Goal: Information Seeking & Learning: Learn about a topic

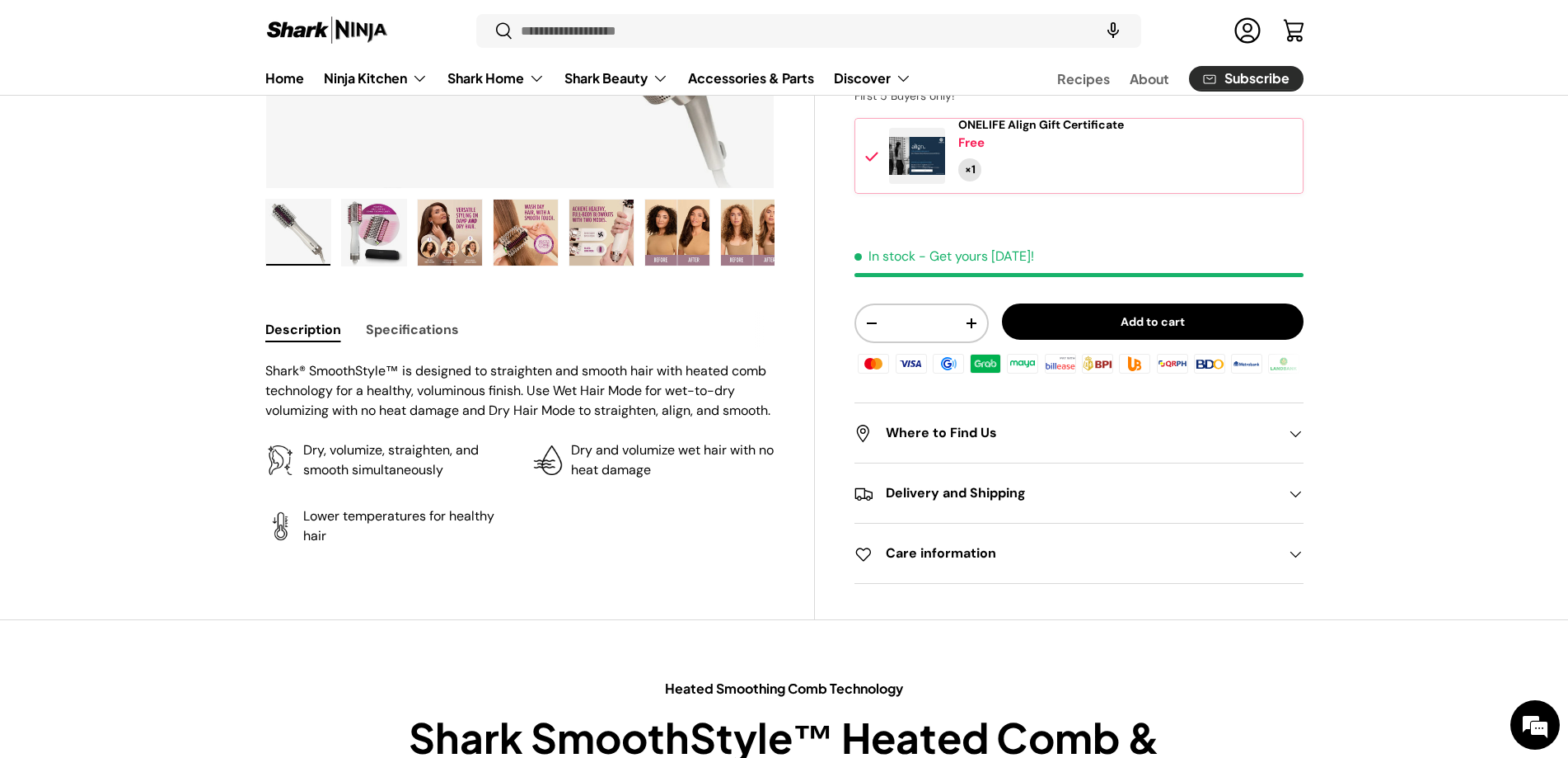
scroll to position [821, 0]
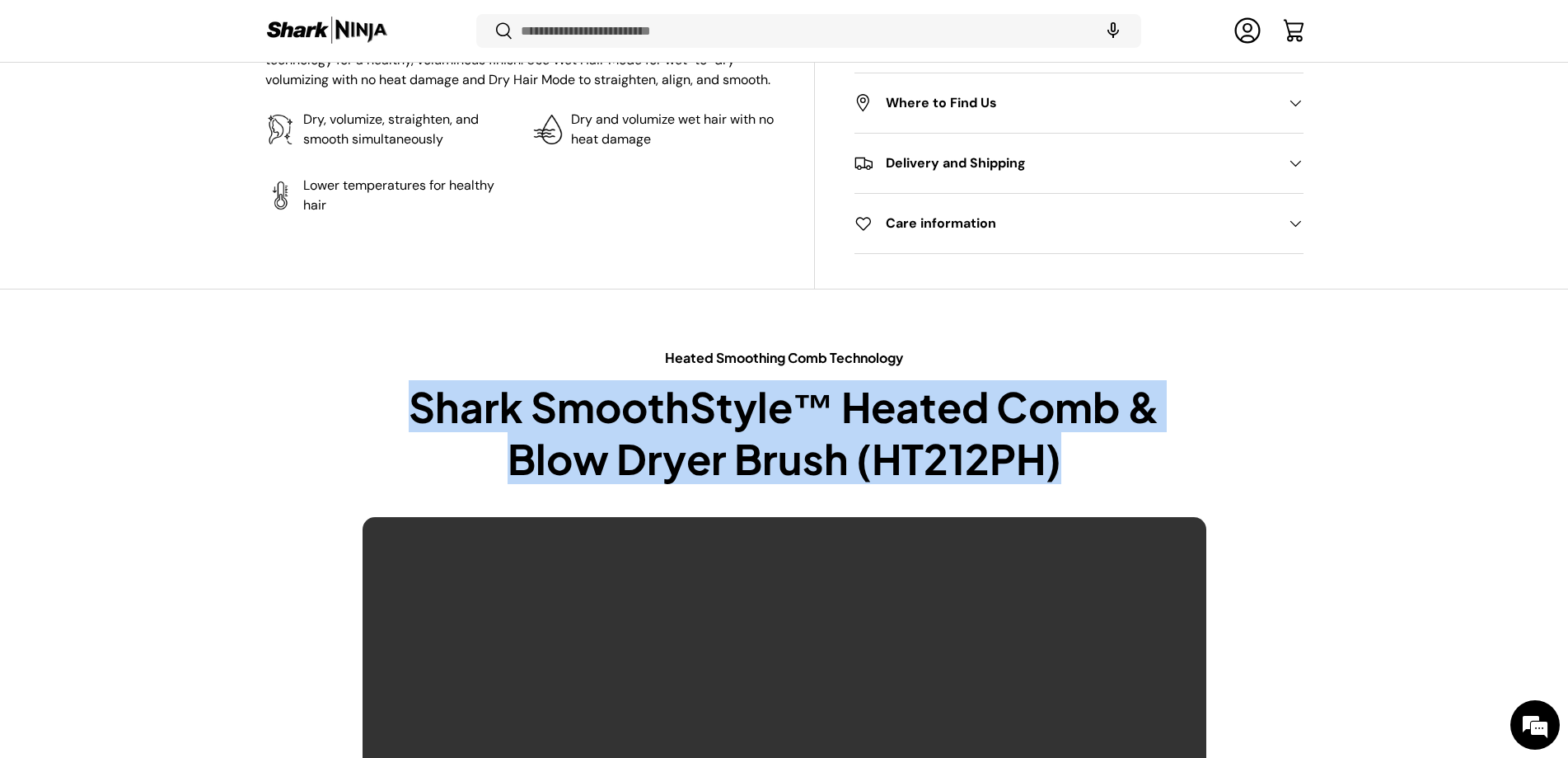
drag, startPoint x: 1126, startPoint y: 472, endPoint x: 615, endPoint y: 415, distance: 514.2
click at [331, 402] on div "Heated Smoothing Comb Technology Shark SmoothStyle™ Heated Comb & Blow Dryer Br…" at bounding box center [785, 670] width 1144 height 644
click at [751, 435] on h2 "Shark SmoothStyle™ Heated Comb & Blow Dryer Brush (HT212PH)" at bounding box center [784, 432] width 844 height 102
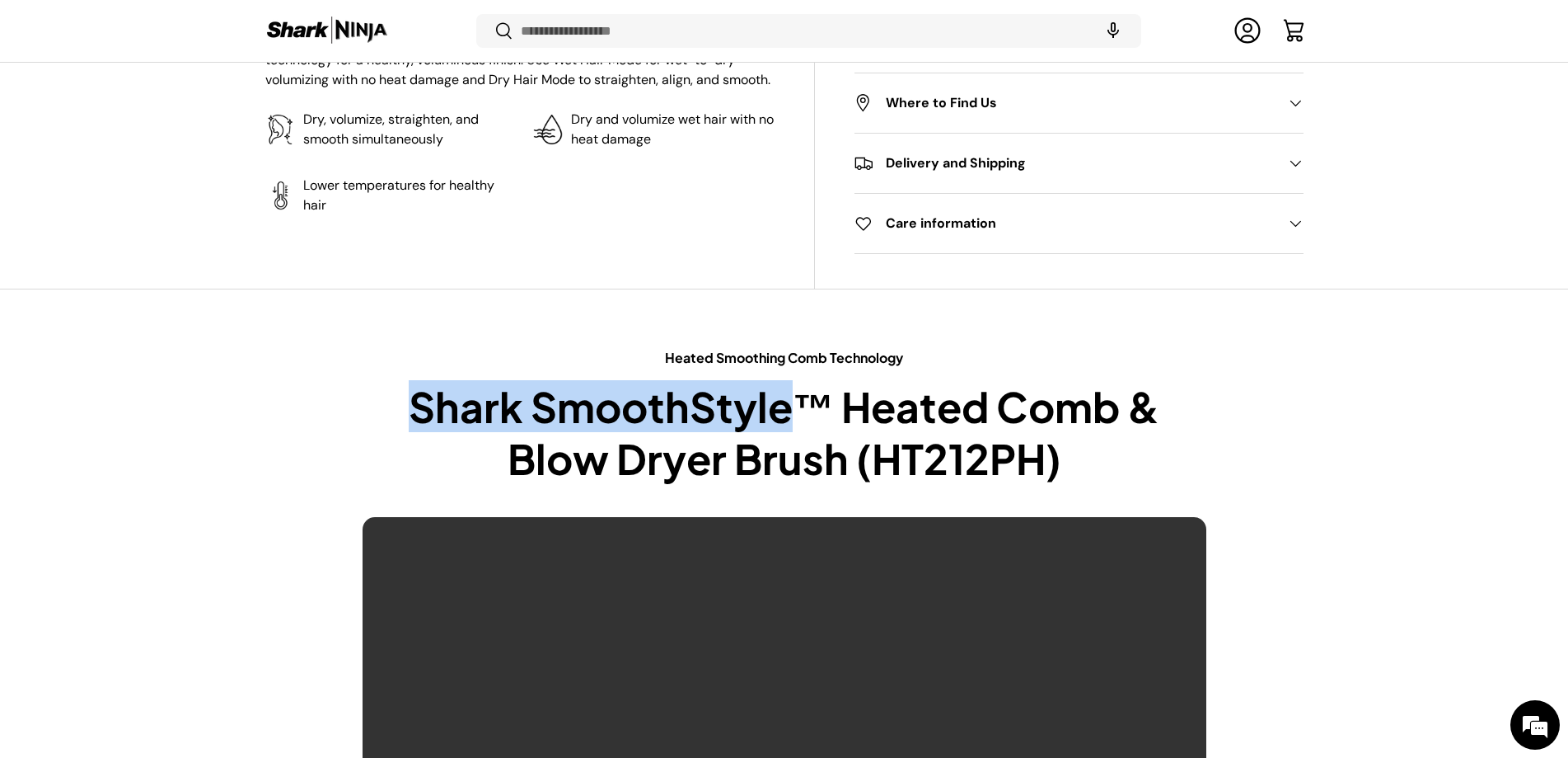
drag, startPoint x: 786, startPoint y: 414, endPoint x: 356, endPoint y: 395, distance: 430.4
click at [356, 395] on div "Heated Smoothing Comb Technology Shark SmoothStyle™ Heated Comb & Blow Dryer Br…" at bounding box center [785, 670] width 1144 height 644
click at [532, 413] on h2 "Shark SmoothStyle™ Heated Comb & Blow Dryer Brush (HT212PH)" at bounding box center [784, 432] width 844 height 102
click at [596, 404] on h2 "Shark SmoothStyle™ Heated Comb & Blow Dryer Brush (HT212PH)" at bounding box center [784, 432] width 844 height 102
click at [679, 396] on h2 "Shark SmoothStyle™ Heated Comb & Blow Dryer Brush (HT212PH)" at bounding box center [784, 432] width 844 height 102
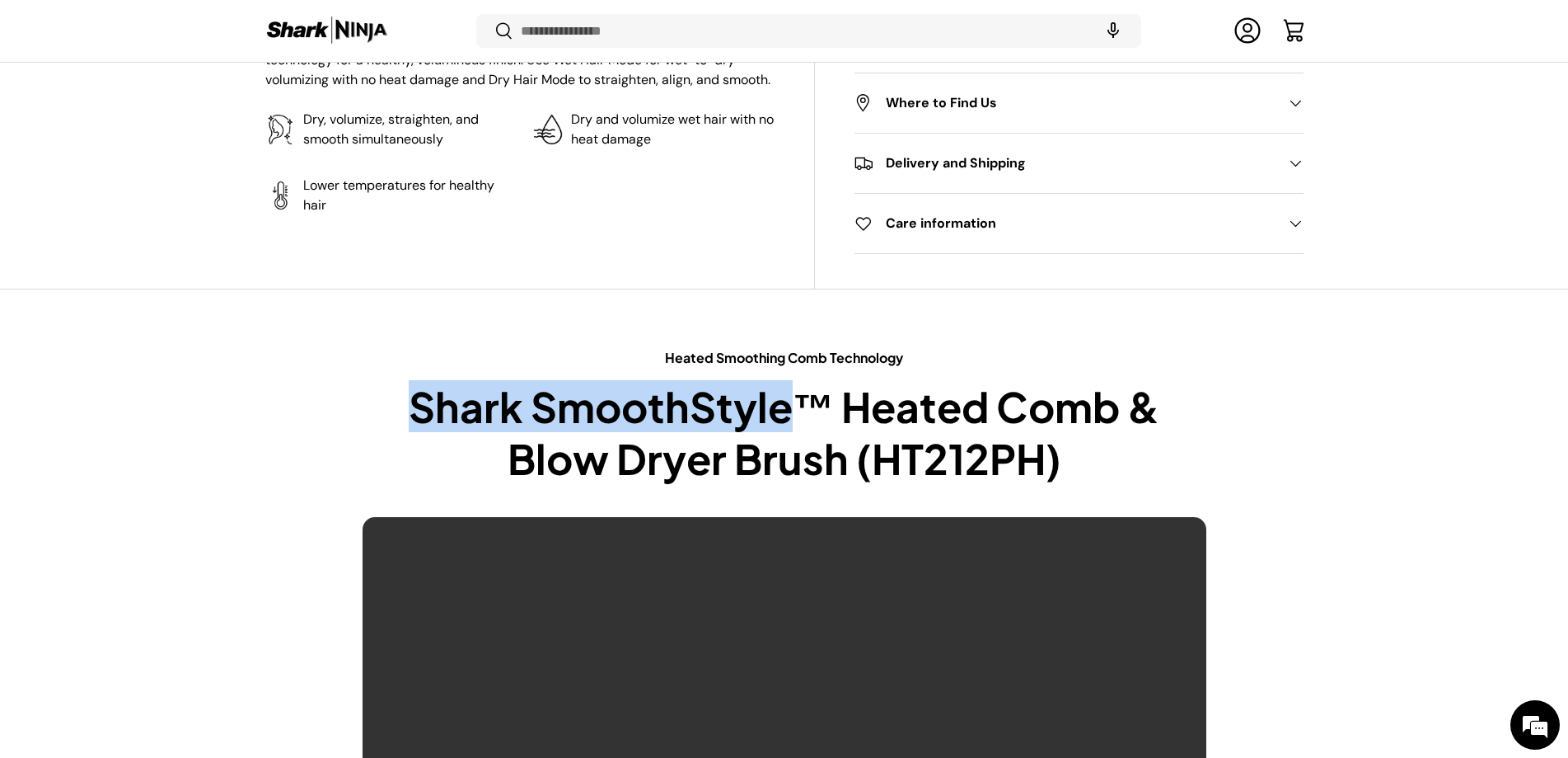
click at [757, 410] on h2 "Shark SmoothStyle™ Heated Comb & Blow Dryer Brush (HT212PH)" at bounding box center [784, 432] width 844 height 102
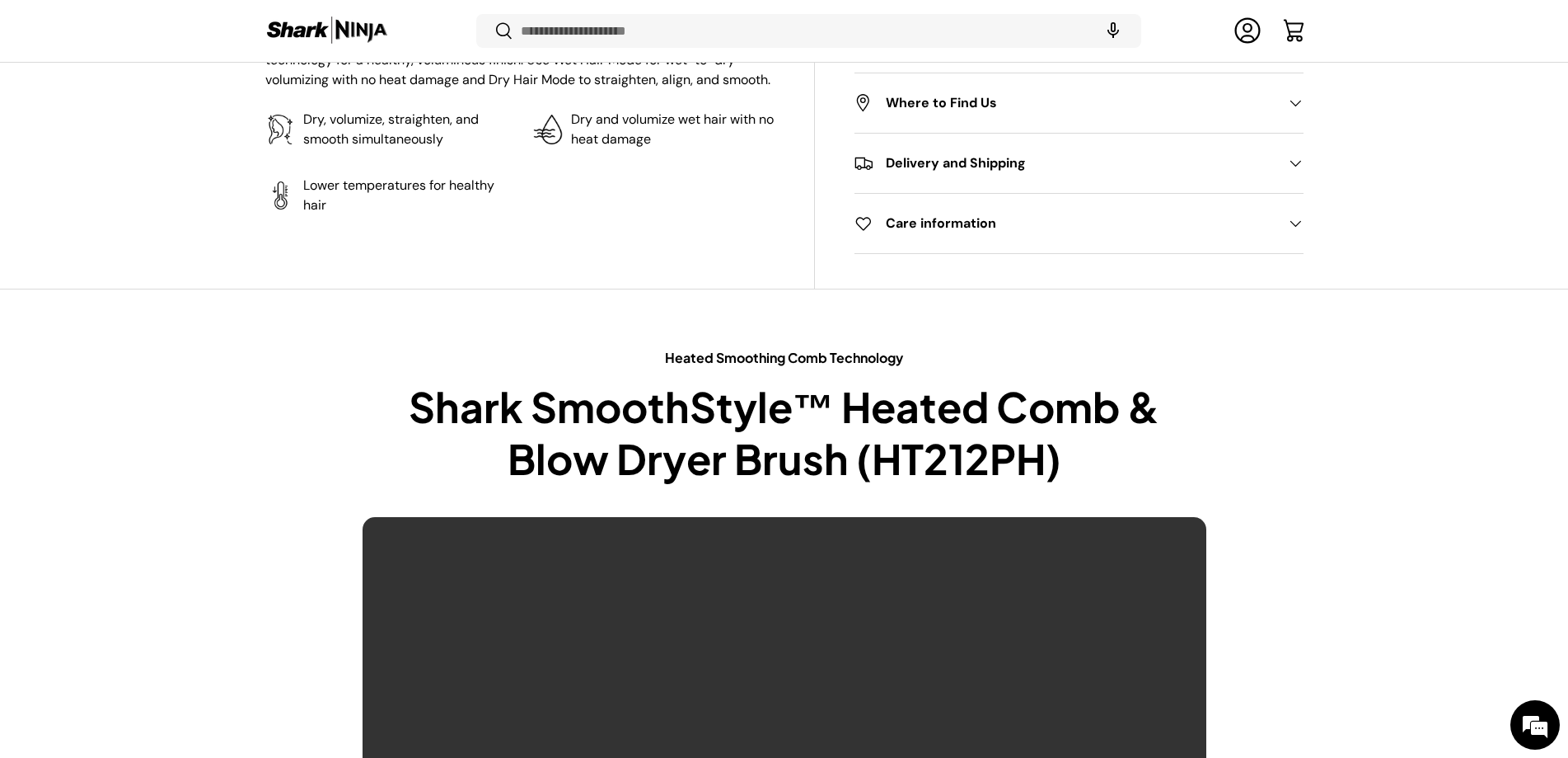
click at [839, 404] on h2 "Shark SmoothStyle™ Heated Comb & Blow Dryer Brush (HT212PH)" at bounding box center [784, 432] width 844 height 102
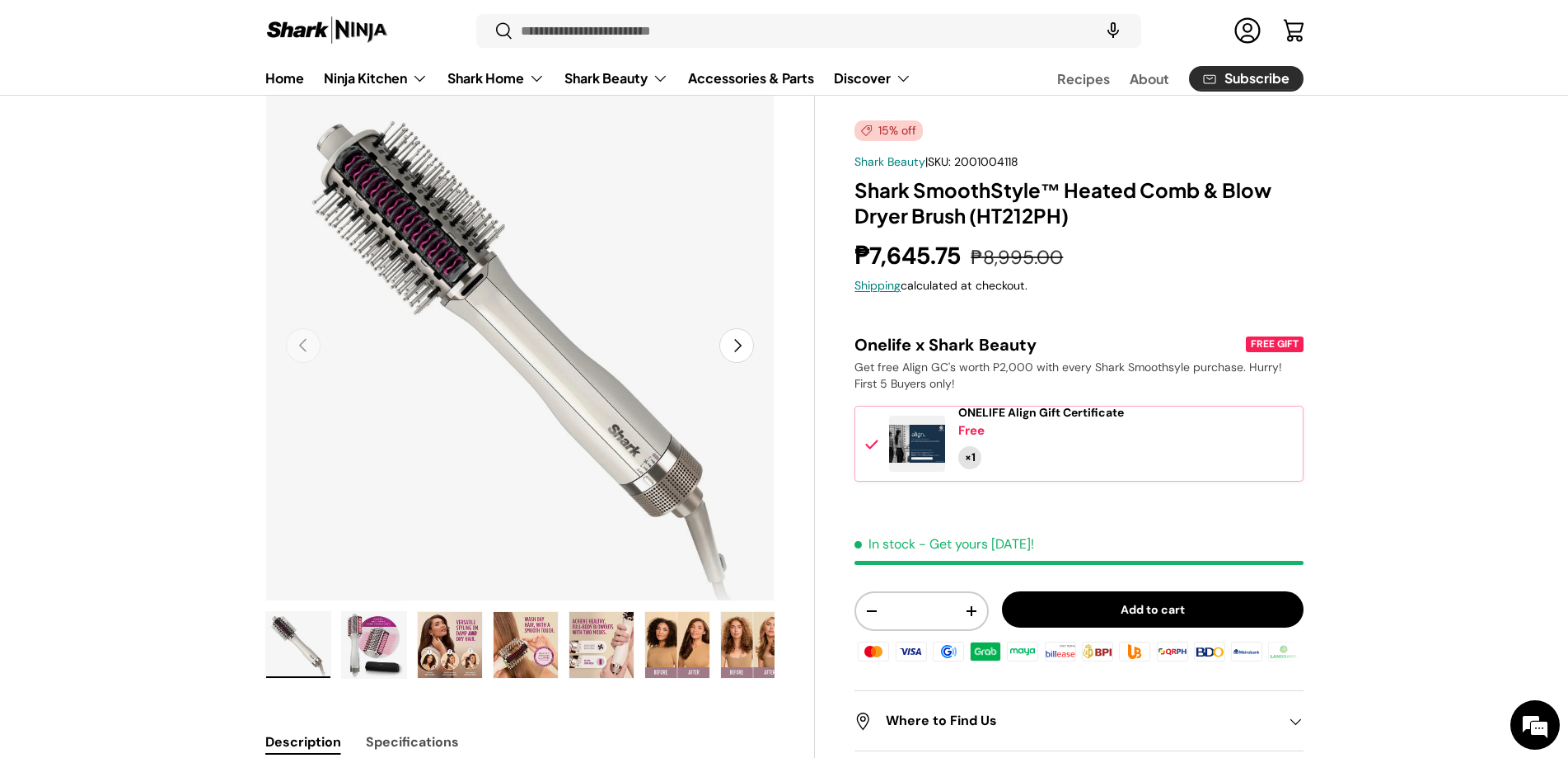
scroll to position [0, 0]
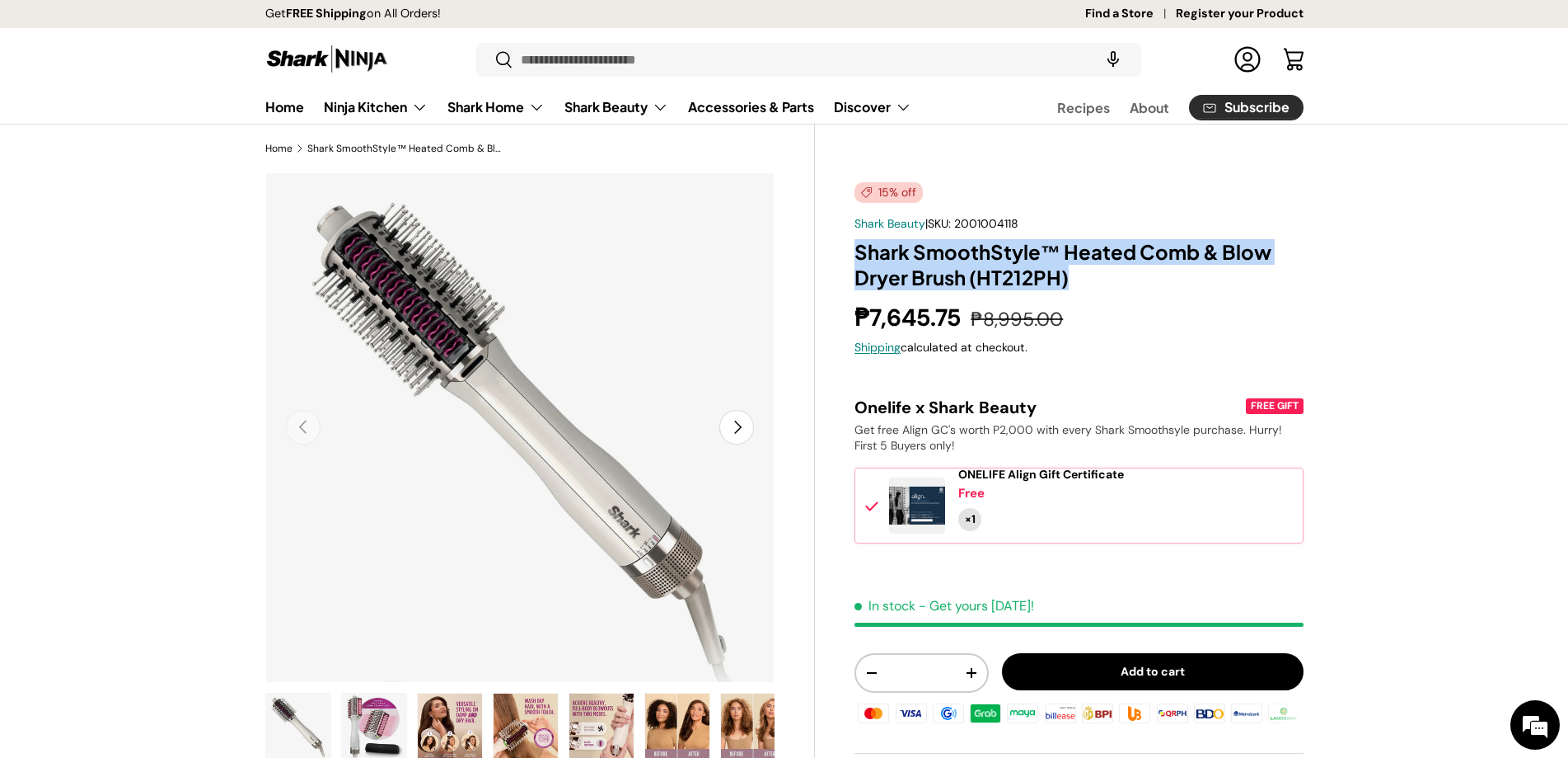
drag, startPoint x: 1073, startPoint y: 278, endPoint x: 856, endPoint y: 235, distance: 221.2
click at [856, 234] on div "15% off Shark Beauty | SKU: 2001004118 Shark SmoothStyle™ Heated Comb & Blow Dr…" at bounding box center [1079, 558] width 448 height 752
click at [856, 235] on div "15% off Shark Beauty | SKU: 2001004118 Shark SmoothStyle™ Heated Comb & Blow Dr…" at bounding box center [1079, 558] width 448 height 752
drag, startPoint x: 856, startPoint y: 240, endPoint x: 1095, endPoint y: 266, distance: 240.4
click at [1095, 266] on h1 "Shark SmoothStyle™ Heated Comb & Blow Dryer Brush (HT212PH)" at bounding box center [1079, 264] width 448 height 51
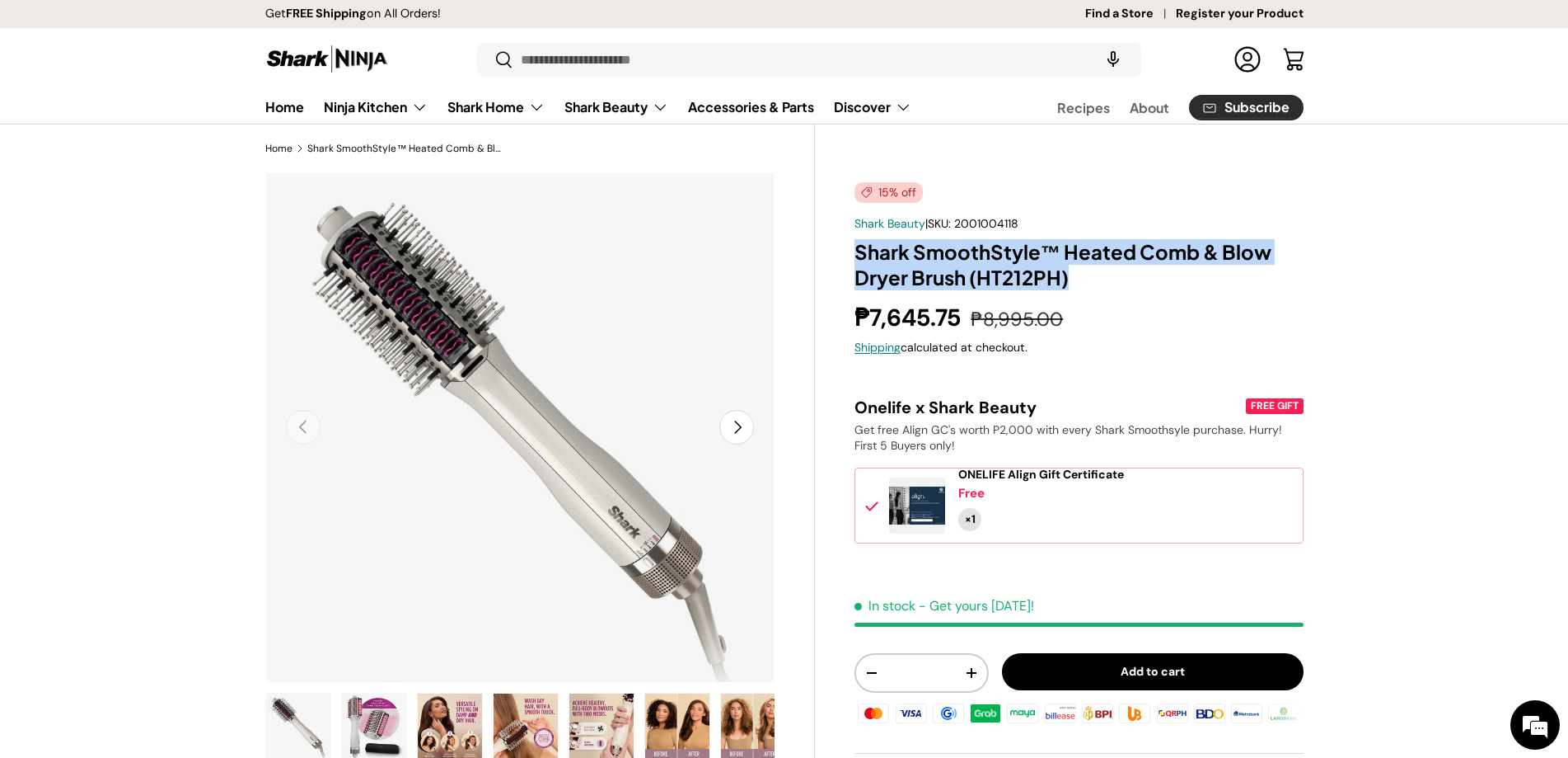
click at [1095, 268] on h1 "Shark SmoothStyle™ Heated Comb & Blow Dryer Brush (HT212PH)" at bounding box center [1079, 264] width 448 height 51
drag, startPoint x: 1084, startPoint y: 274, endPoint x: 909, endPoint y: 250, distance: 176.6
click at [909, 250] on h1 "Shark SmoothStyle™ Heated Comb & Blow Dryer Brush (HT212PH)" at bounding box center [1079, 264] width 448 height 51
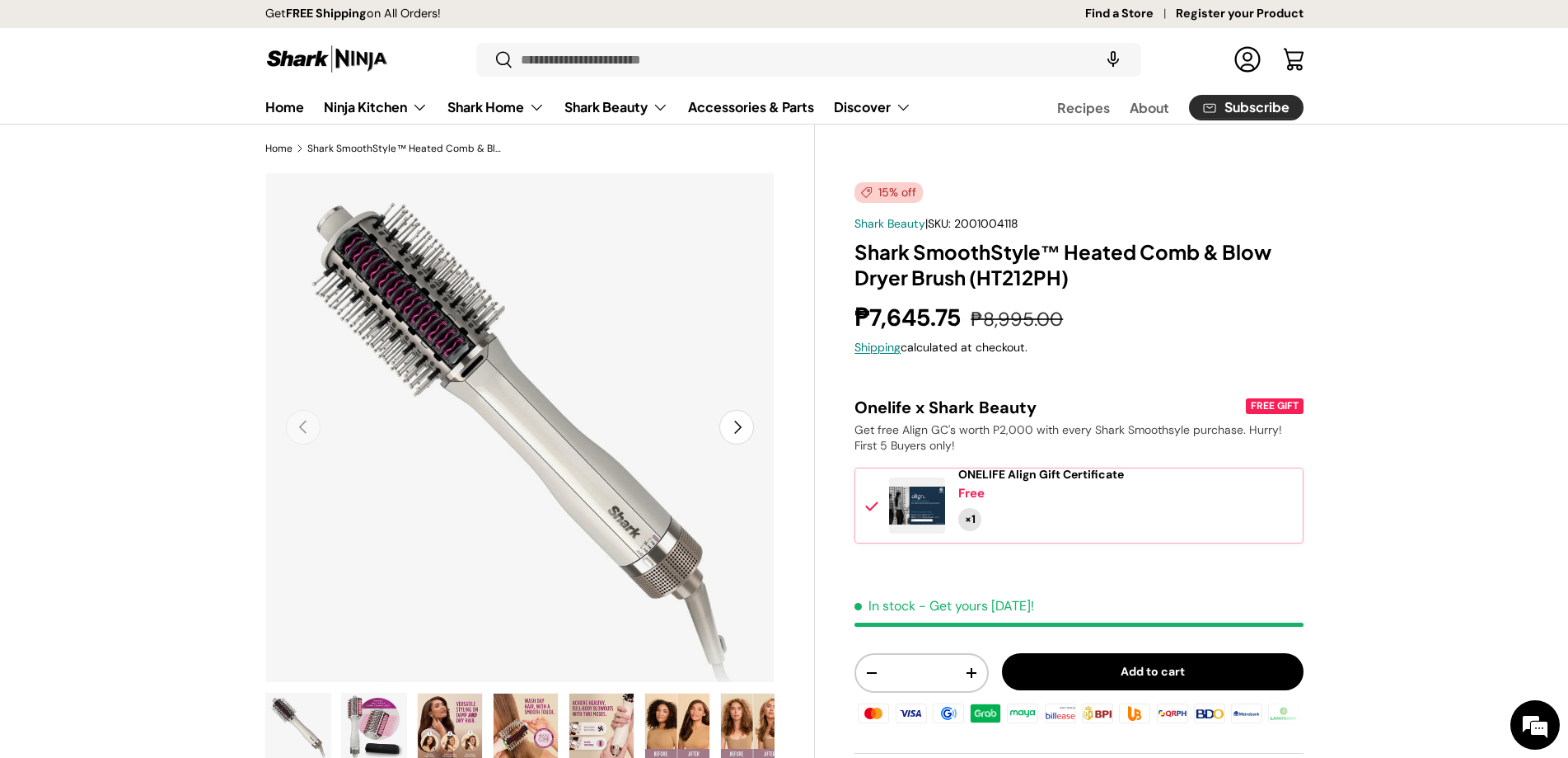
click at [894, 245] on h1 "Shark SmoothStyle™ Heated Comb & Blow Dryer Brush (HT212PH)" at bounding box center [1079, 264] width 448 height 51
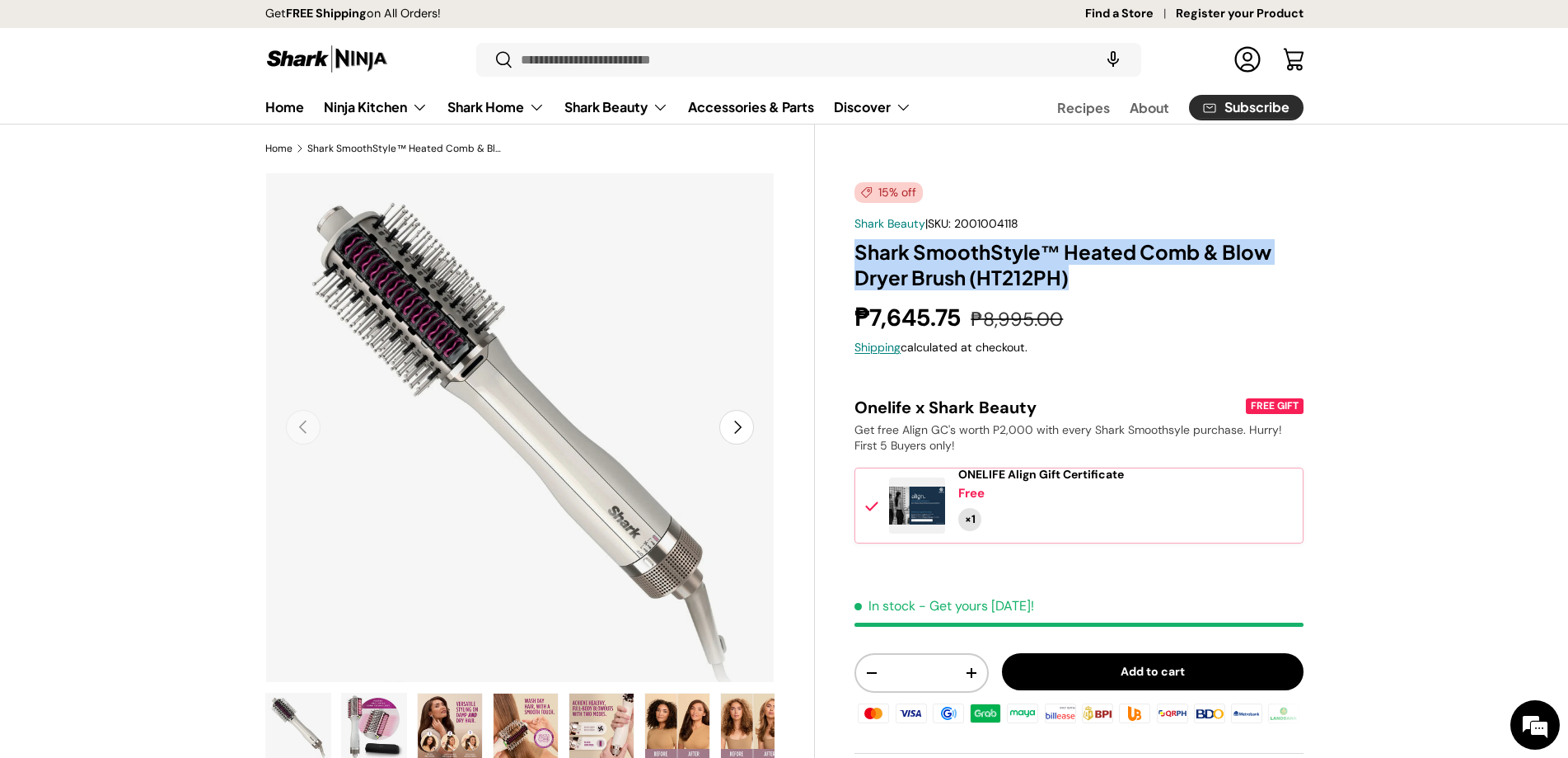
drag, startPoint x: 859, startPoint y: 242, endPoint x: 1082, endPoint y: 286, distance: 227.3
click at [1077, 286] on h1 "Shark SmoothStyle™ Heated Comb & Blow Dryer Brush (HT212PH)" at bounding box center [1079, 264] width 448 height 51
click at [1082, 286] on h1 "Shark SmoothStyle™ Heated Comb & Blow Dryer Brush (HT212PH)" at bounding box center [1079, 264] width 448 height 51
drag, startPoint x: 1084, startPoint y: 272, endPoint x: 855, endPoint y: 254, distance: 229.7
click at [855, 254] on h1 "Shark SmoothStyle™ Heated Comb & Blow Dryer Brush (HT212PH)" at bounding box center [1079, 264] width 448 height 51
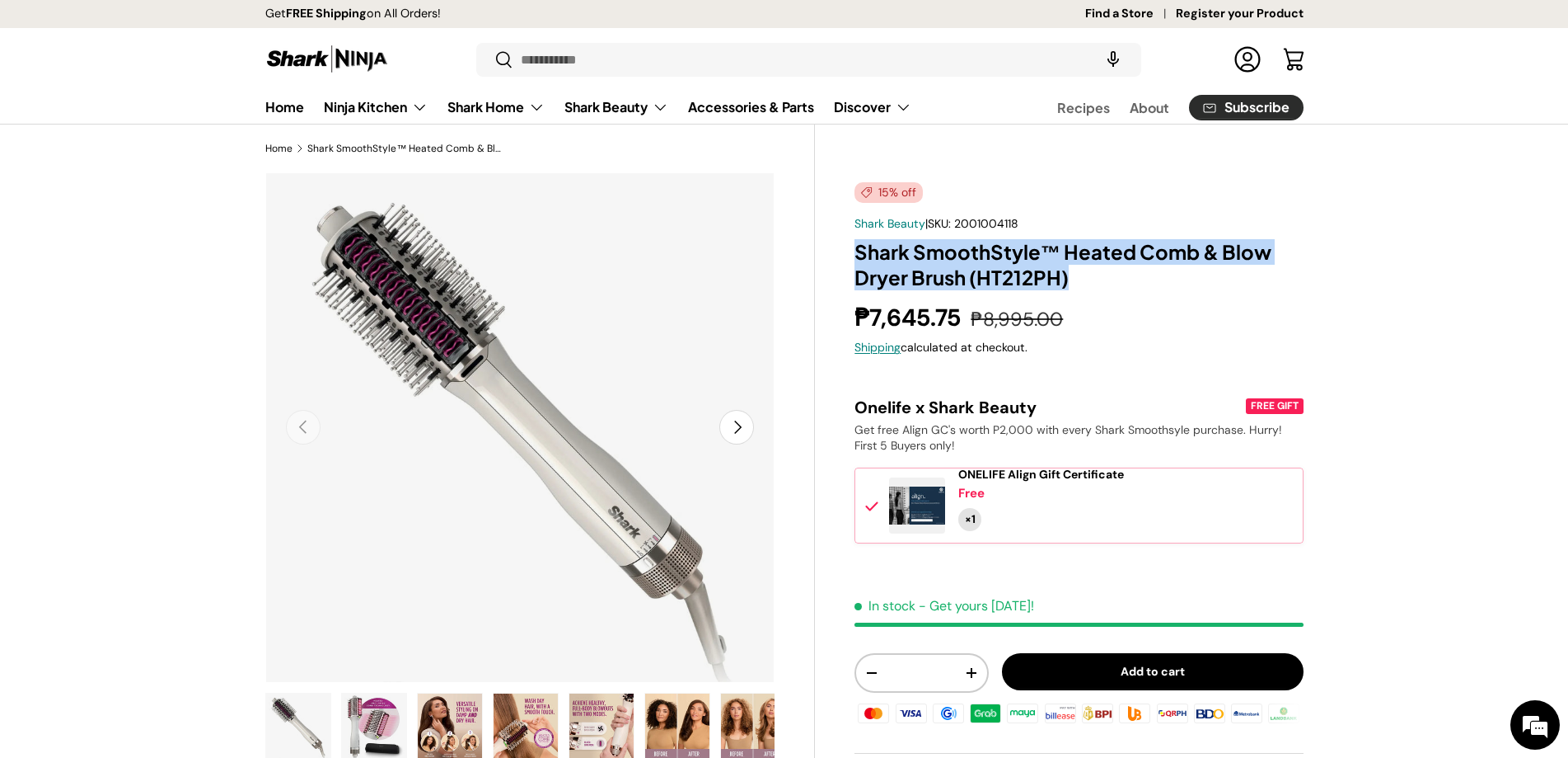
click at [855, 255] on h1 "Shark SmoothStyle™ Heated Comb & Blow Dryer Brush (HT212PH)" at bounding box center [1079, 264] width 448 height 51
drag, startPoint x: 863, startPoint y: 256, endPoint x: 1075, endPoint y: 269, distance: 212.4
click at [1069, 265] on h1 "Shark SmoothStyle™ Heated Comb & Blow Dryer Brush (HT212PH)" at bounding box center [1079, 264] width 448 height 51
click at [1091, 283] on h1 "Shark SmoothStyle™ Heated Comb & Blow Dryer Brush (HT212PH)" at bounding box center [1079, 264] width 448 height 51
drag, startPoint x: 1080, startPoint y: 280, endPoint x: 847, endPoint y: 262, distance: 233.7
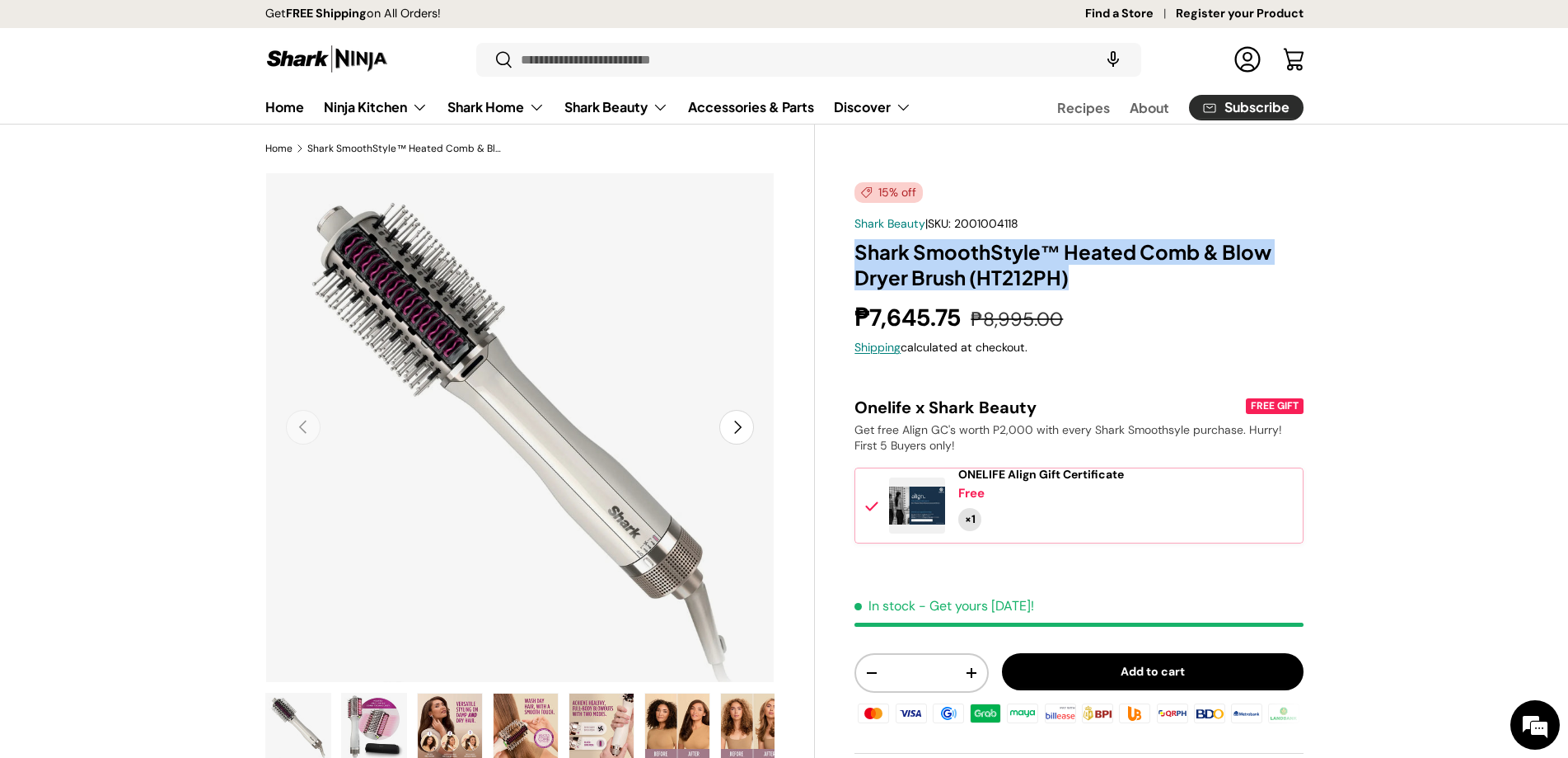
click at [847, 262] on div "15% off Shark Beauty | SKU: 2001004118 Shark SmoothStyle™ Heated Comb & Blow Dr…" at bounding box center [1059, 641] width 488 height 939
click at [847, 263] on div "15% off Shark Beauty | SKU: 2001004118 Shark SmoothStyle™ Heated Comb & Blow Dr…" at bounding box center [1059, 641] width 488 height 939
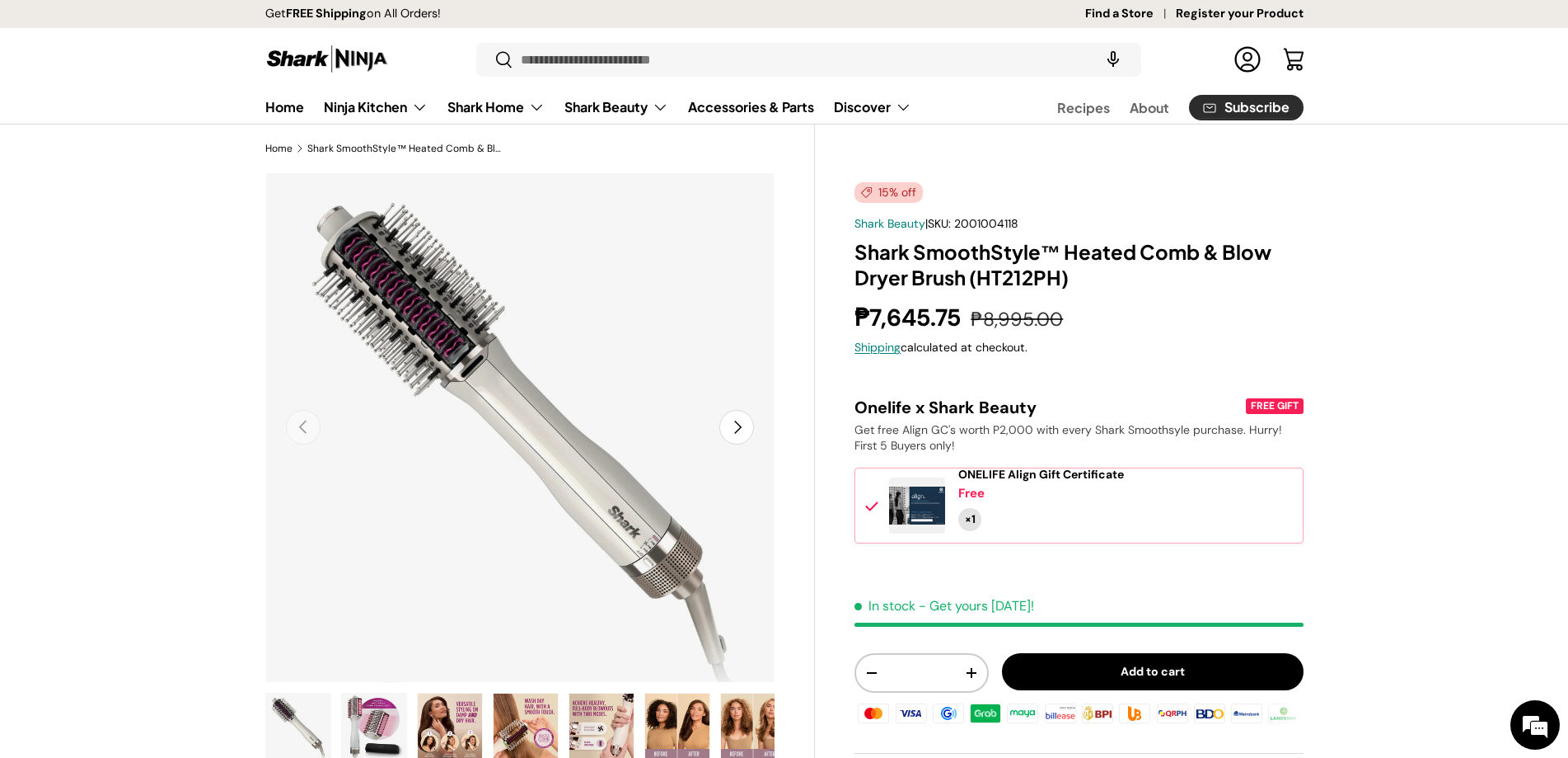
click at [914, 259] on h1 "Shark SmoothStyle™ Heated Comb & Blow Dryer Brush (HT212PH)" at bounding box center [1079, 264] width 448 height 51
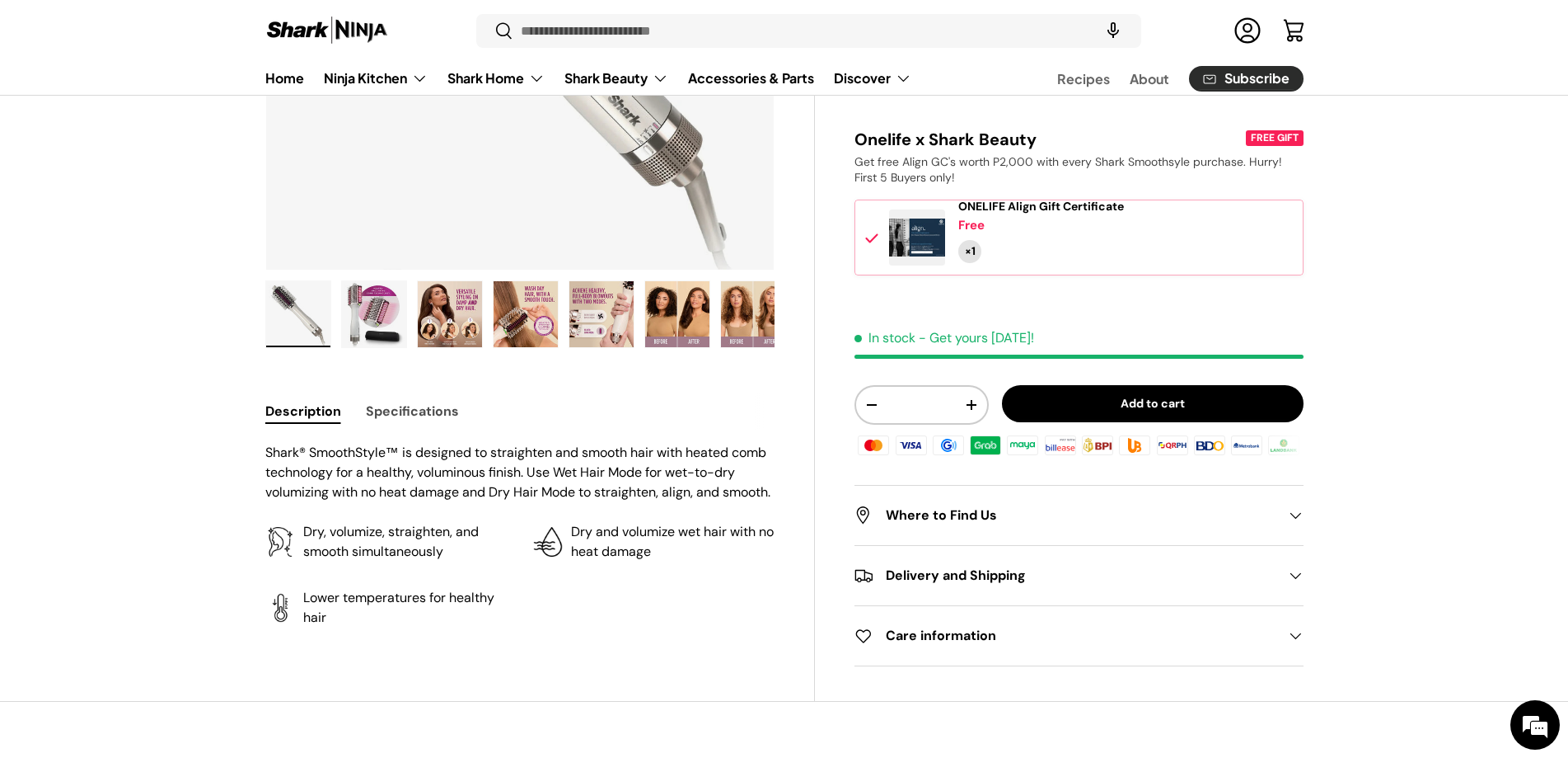
scroll to position [656, 0]
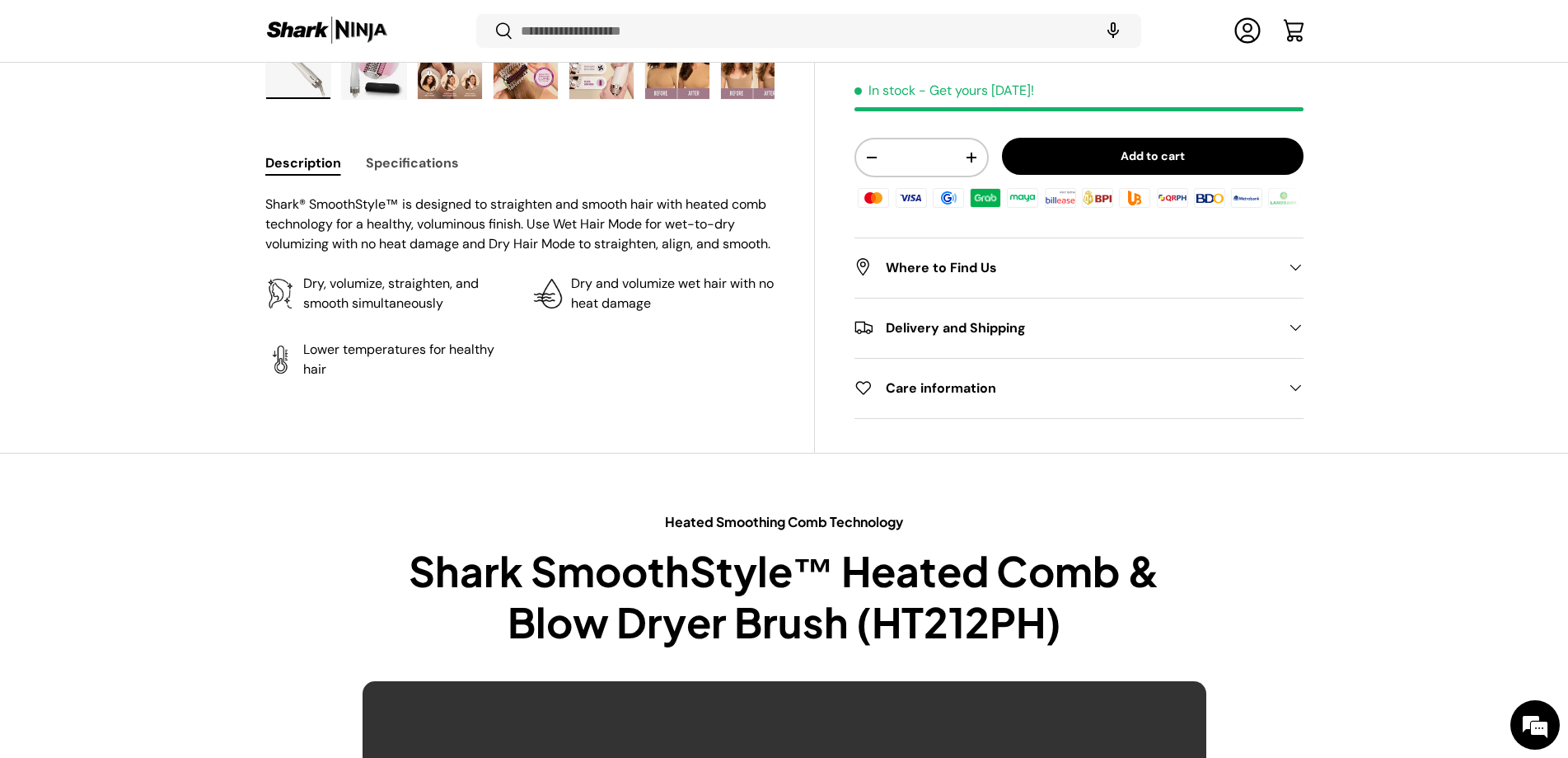
click at [1295, 392] on span at bounding box center [1296, 388] width 16 height 16
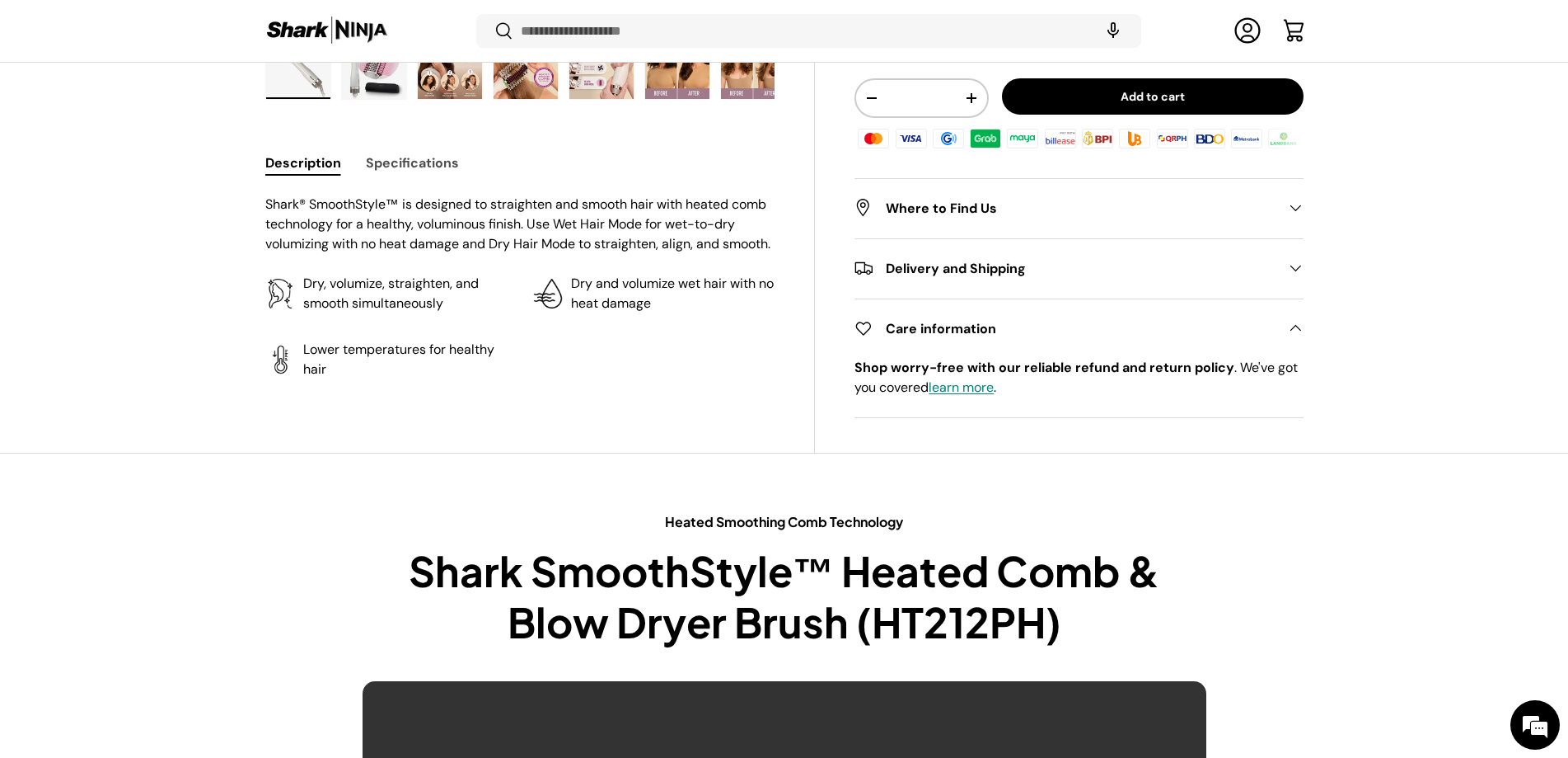
click at [1300, 267] on span at bounding box center [1296, 269] width 16 height 16
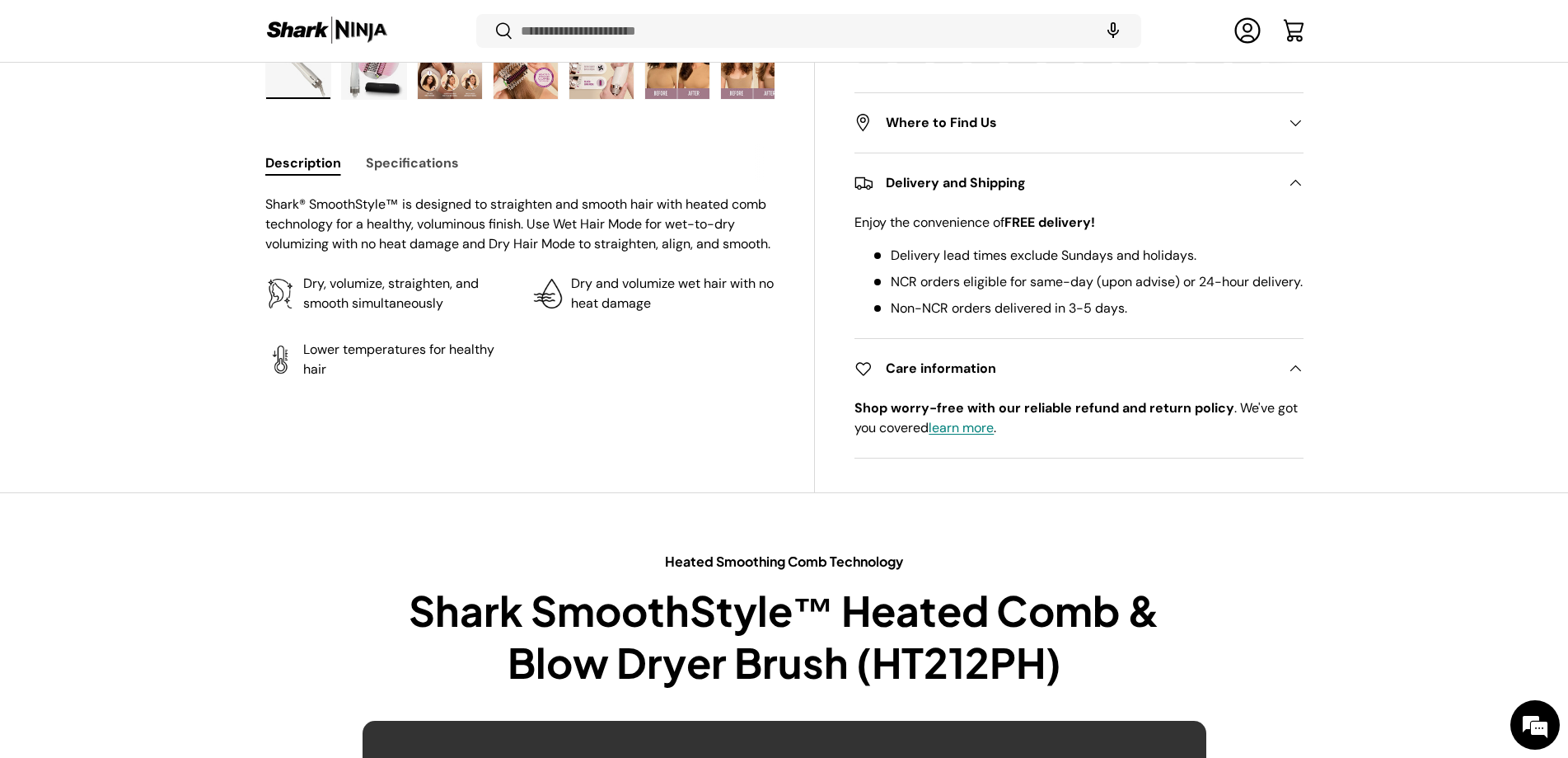
click at [1287, 133] on div "Where to Find Us" at bounding box center [1079, 123] width 448 height 20
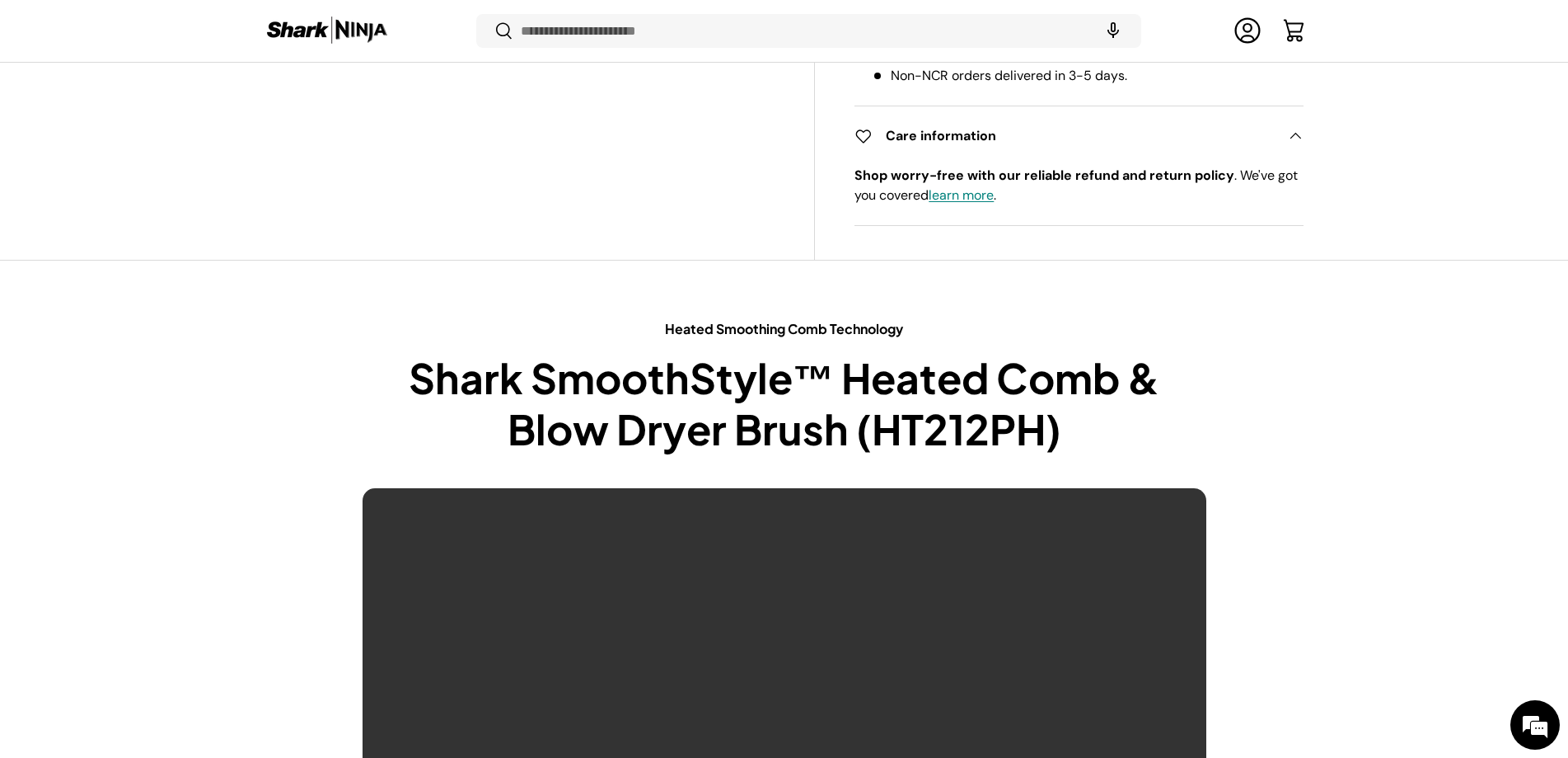
scroll to position [1152, 0]
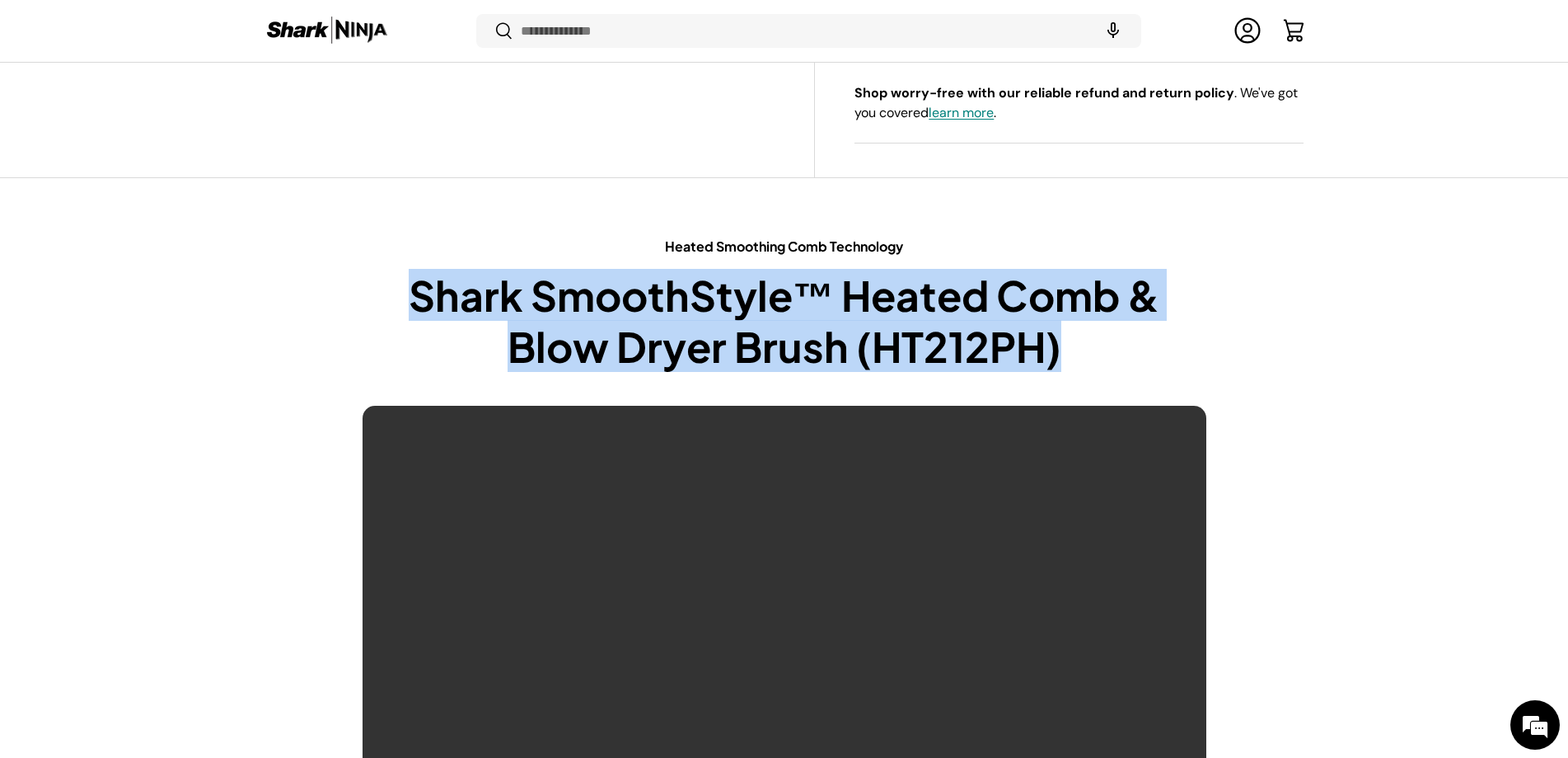
drag, startPoint x: 1098, startPoint y: 367, endPoint x: 498, endPoint y: 343, distance: 600.5
click at [361, 321] on div "Heated Smoothing Comb Technology Shark SmoothStyle™ Heated Comb & Blow Dryer Br…" at bounding box center [785, 558] width 1144 height 644
click at [734, 352] on h2 "Shark SmoothStyle™ Heated Comb & Blow Dryer Brush (HT212PH)" at bounding box center [784, 321] width 844 height 102
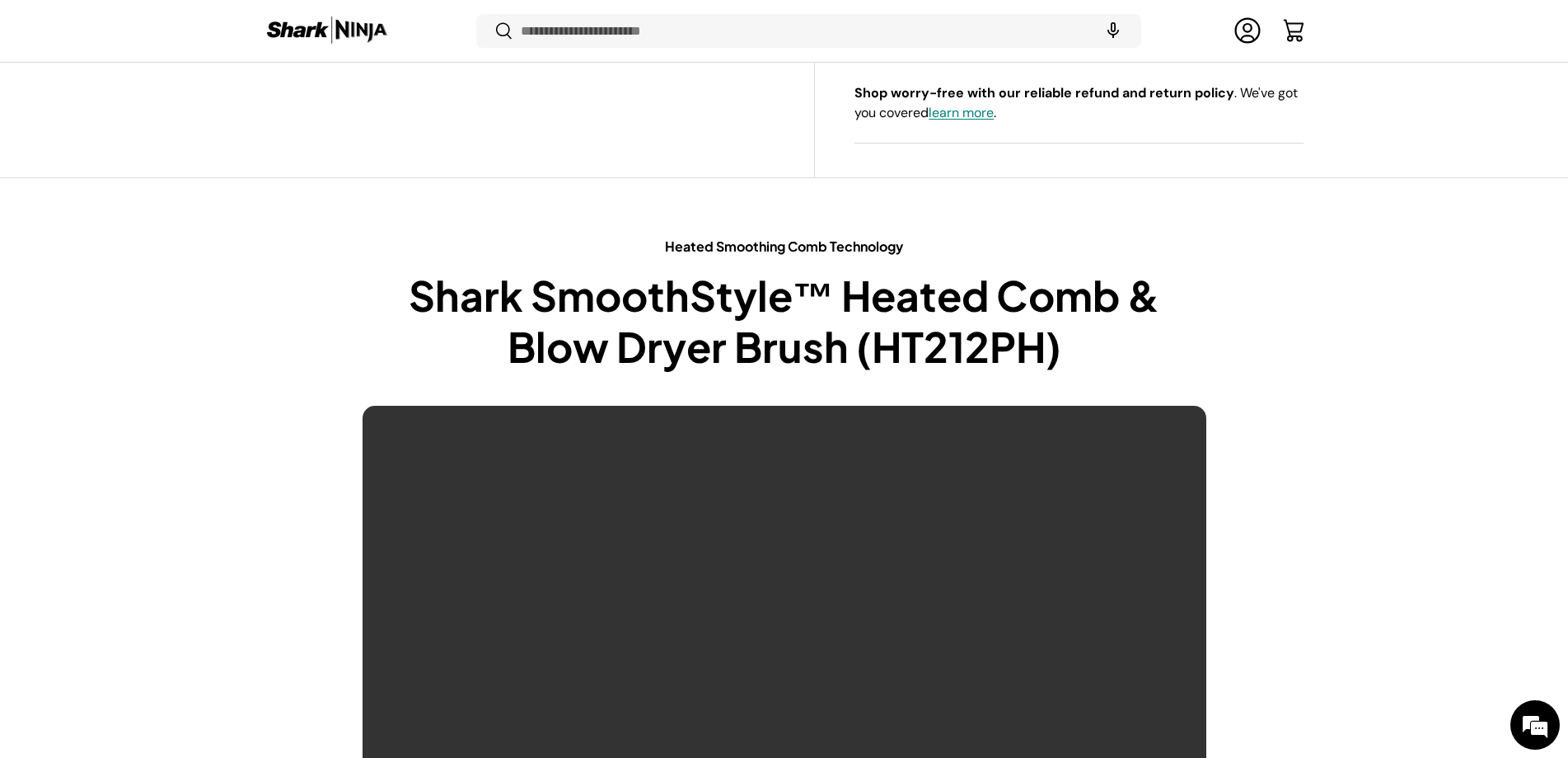
click at [619, 361] on h2 "Shark SmoothStyle™ Heated Comb & Blow Dryer Brush (HT212PH)" at bounding box center [784, 321] width 844 height 102
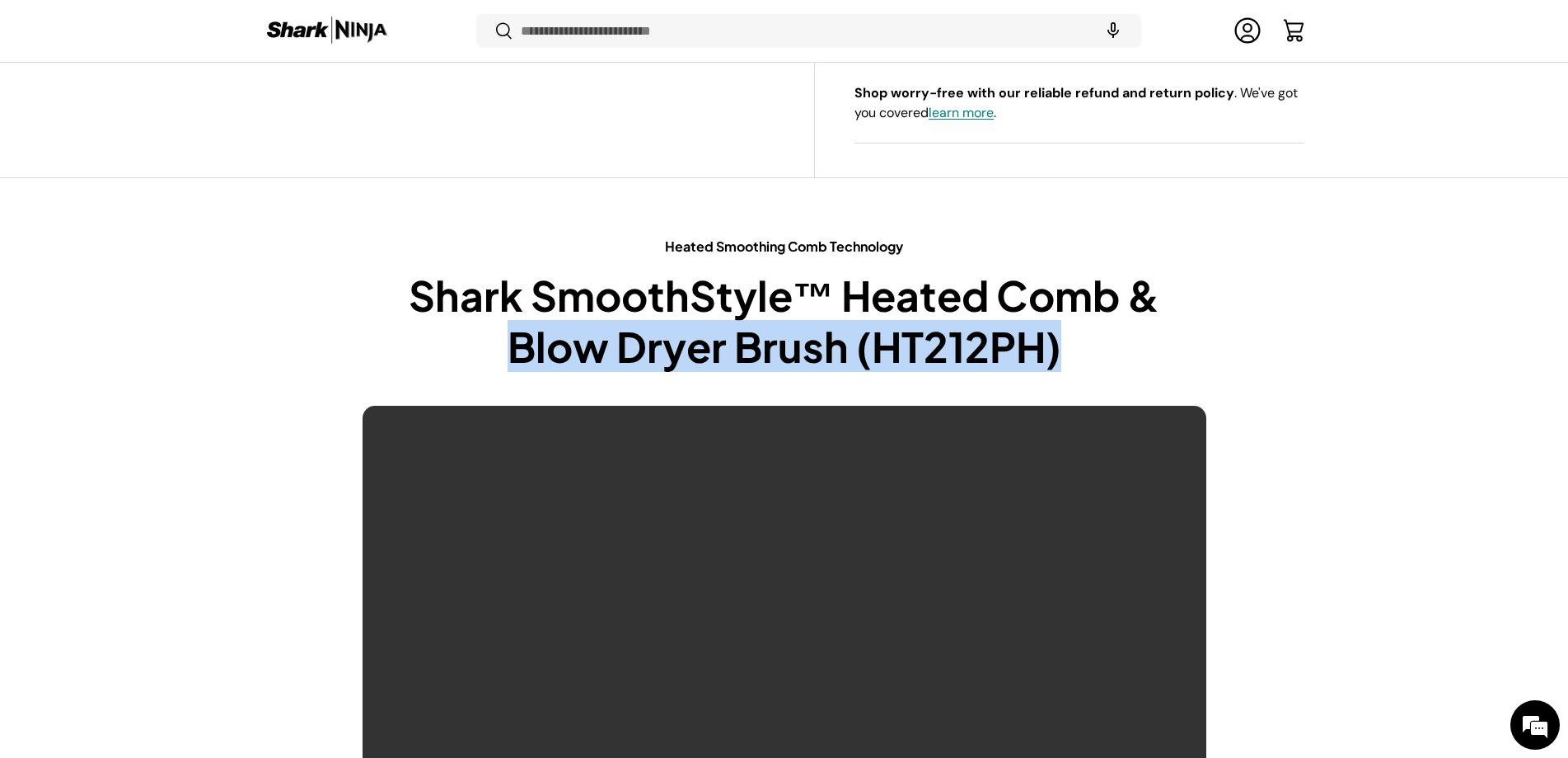
drag, startPoint x: 517, startPoint y: 378, endPoint x: 1090, endPoint y: 361, distance: 573.3
click at [1090, 361] on h2 "Shark SmoothStyle™ Heated Comb & Blow Dryer Brush (HT212PH)" at bounding box center [784, 321] width 844 height 102
drag, startPoint x: 1127, startPoint y: 350, endPoint x: 1128, endPoint y: 337, distance: 13.0
click at [1127, 349] on h2 "Shark SmoothStyle™ Heated Comb & Blow Dryer Brush (HT212PH)" at bounding box center [784, 321] width 844 height 102
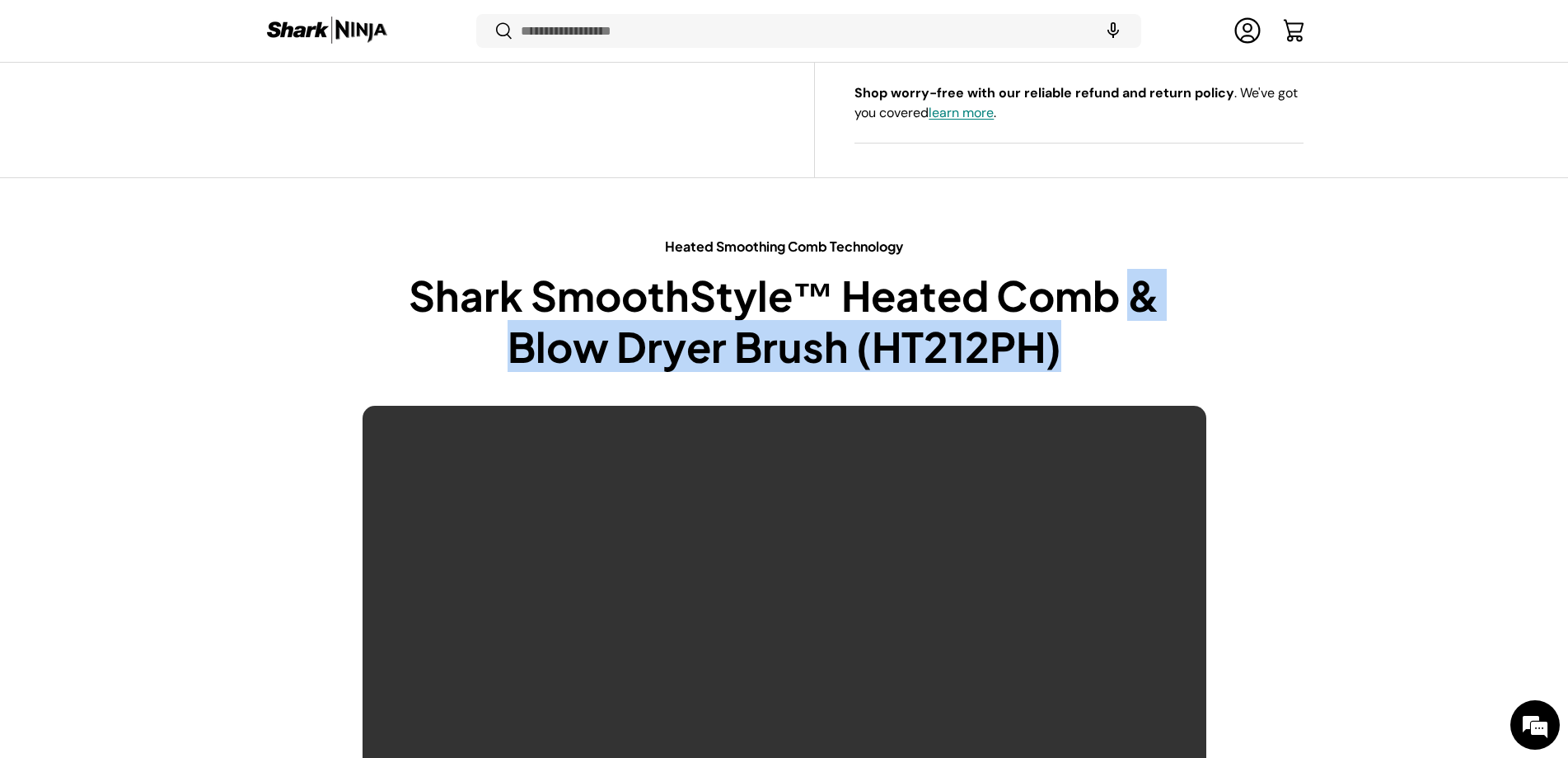
click at [1127, 345] on h2 "Shark SmoothStyle™ Heated Comb & Blow Dryer Brush (HT212PH)" at bounding box center [784, 321] width 844 height 102
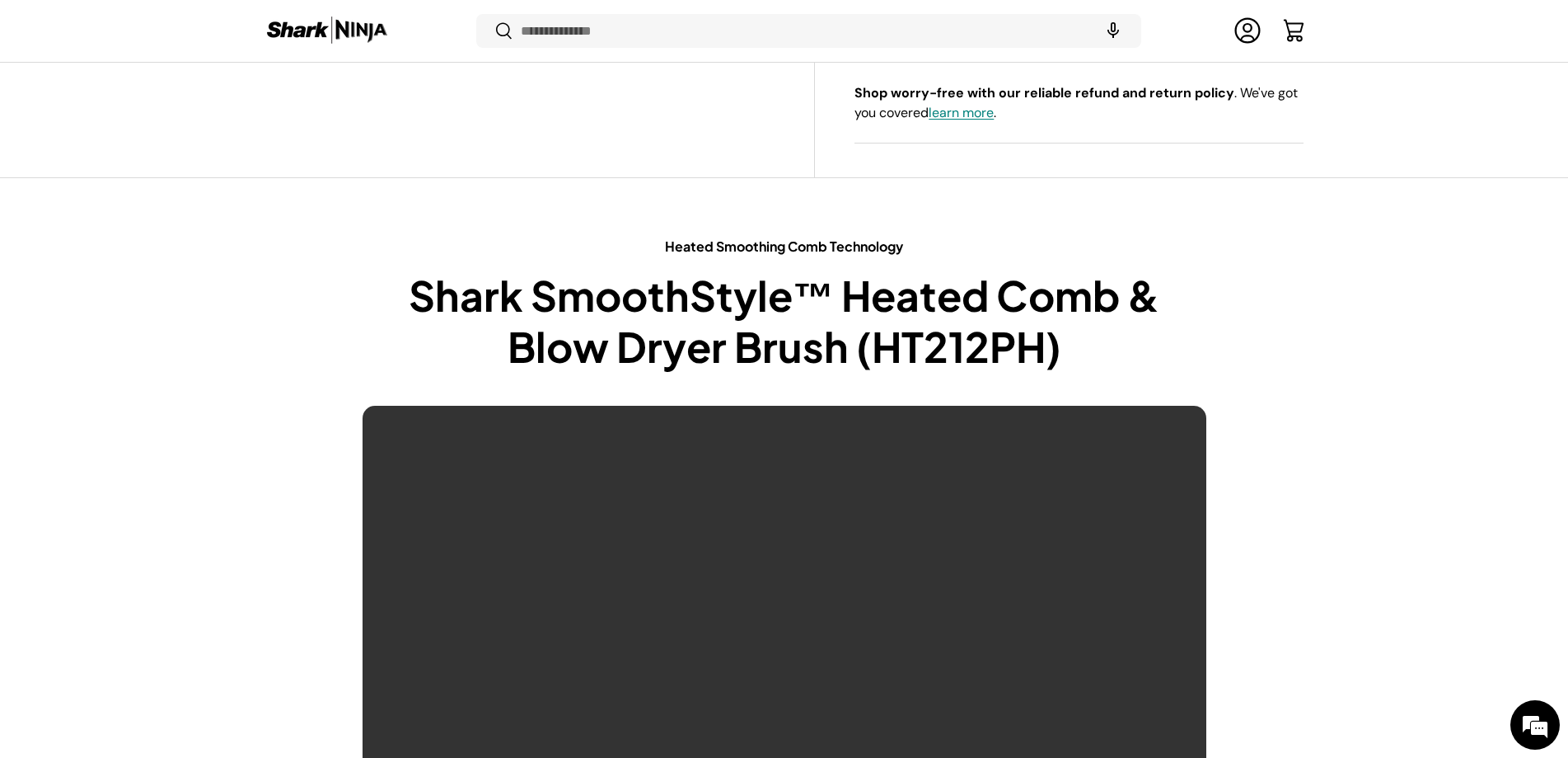
click at [1107, 336] on h2 "Shark SmoothStyle™ Heated Comb & Blow Dryer Brush (HT212PH)" at bounding box center [784, 321] width 844 height 102
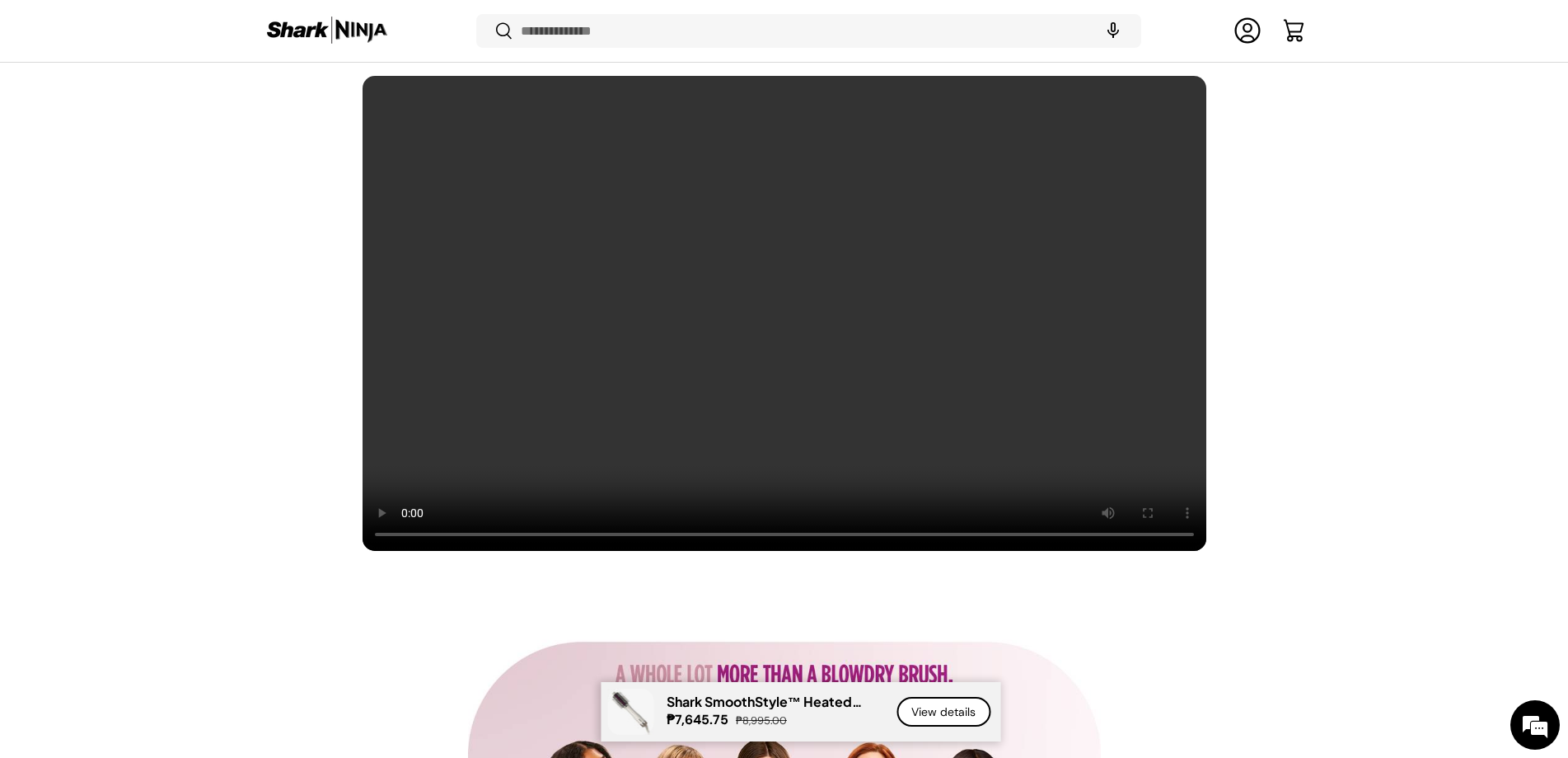
click at [1420, 463] on div "Heated Smoothing Comb Technology Shark SmoothStyle™ Heated Comb & Blow Dryer Br…" at bounding box center [784, 229] width 1568 height 644
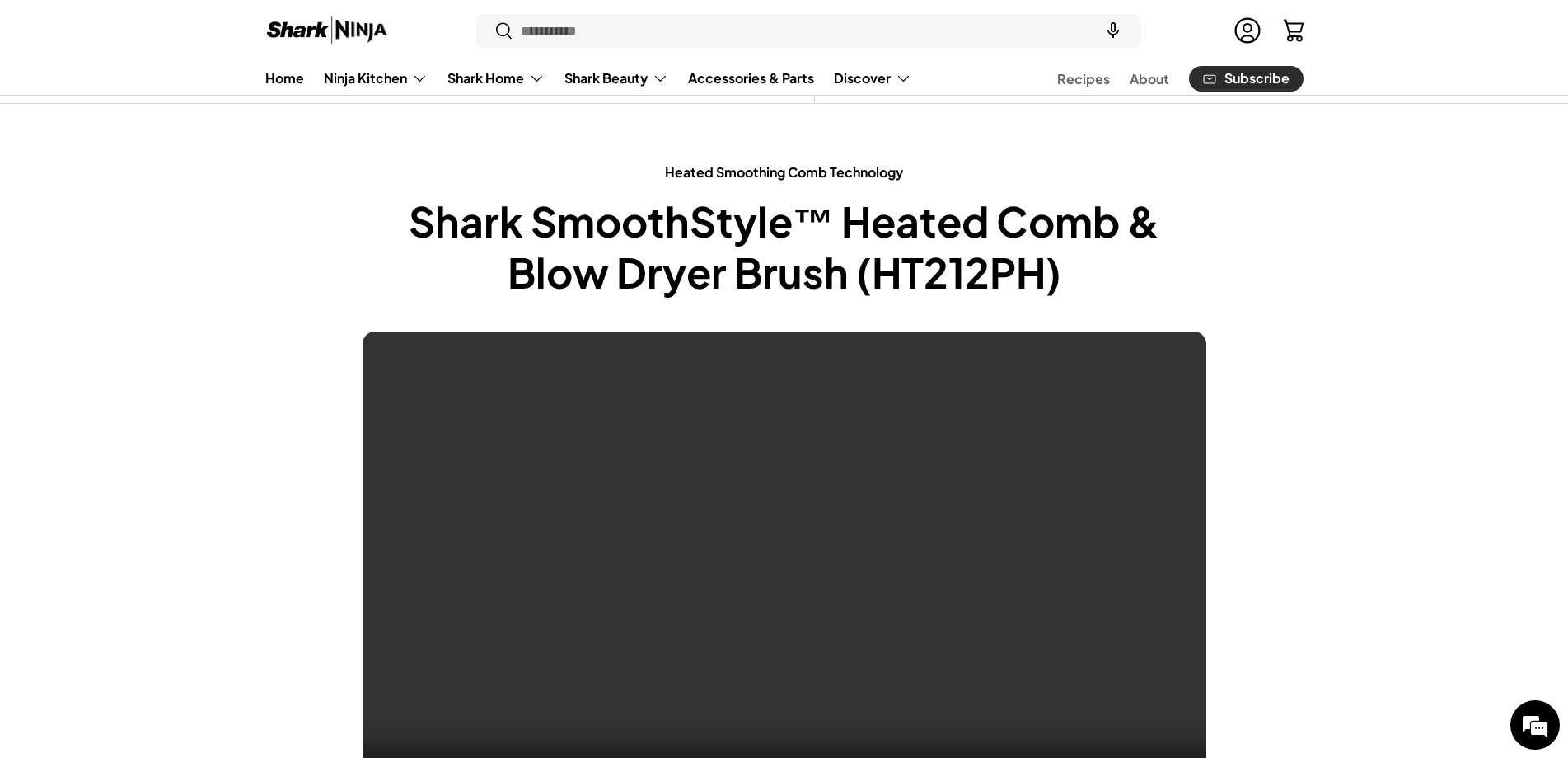
scroll to position [0, 0]
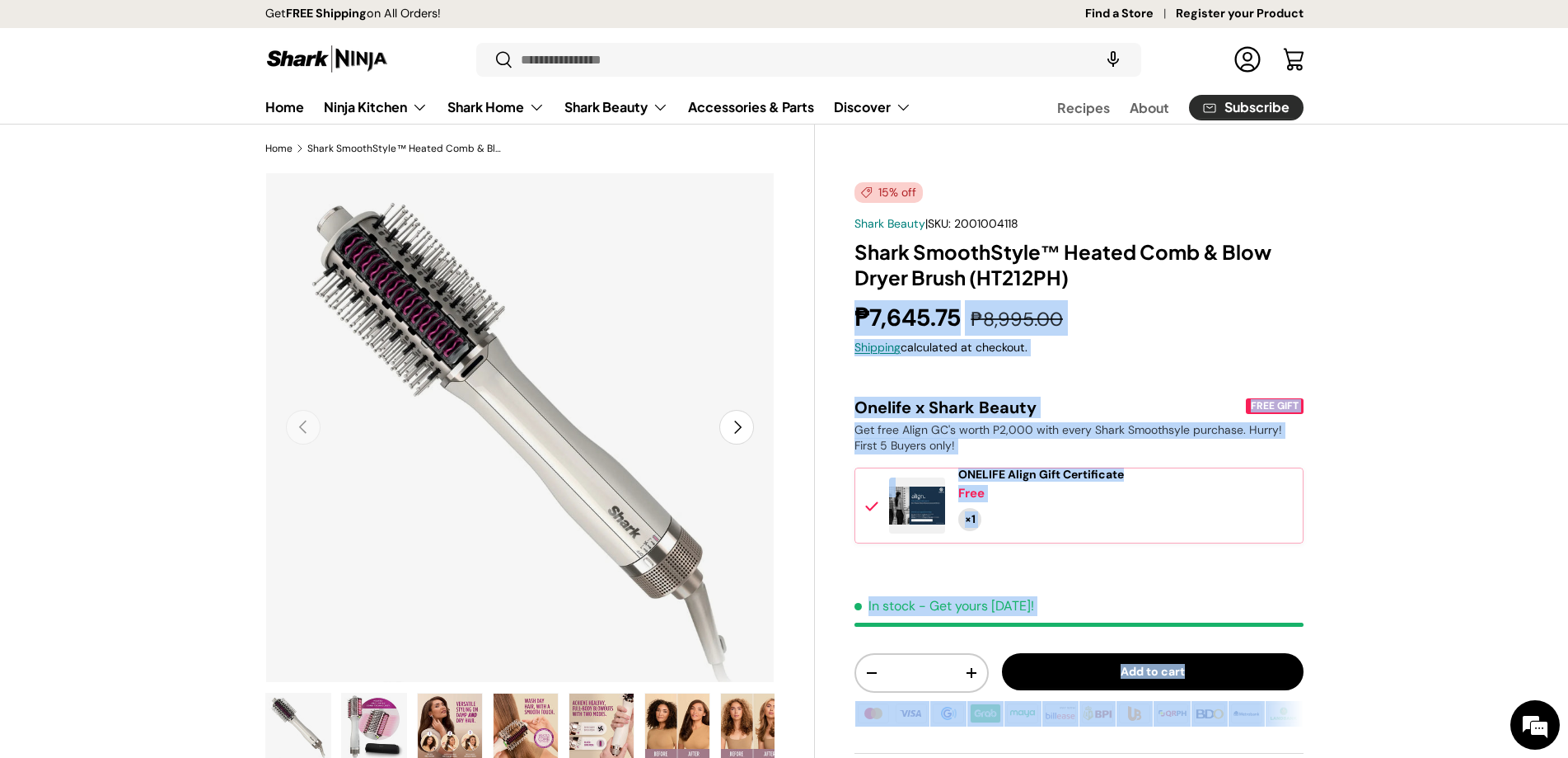
drag, startPoint x: 1112, startPoint y: 277, endPoint x: 834, endPoint y: 253, distance: 279.0
click at [815, 247] on div "15% off Shark Beauty | SKU: 2001004118 Shark SmoothStyle™ Heated Comb & Blow Dr…" at bounding box center [1059, 752] width 488 height 1160
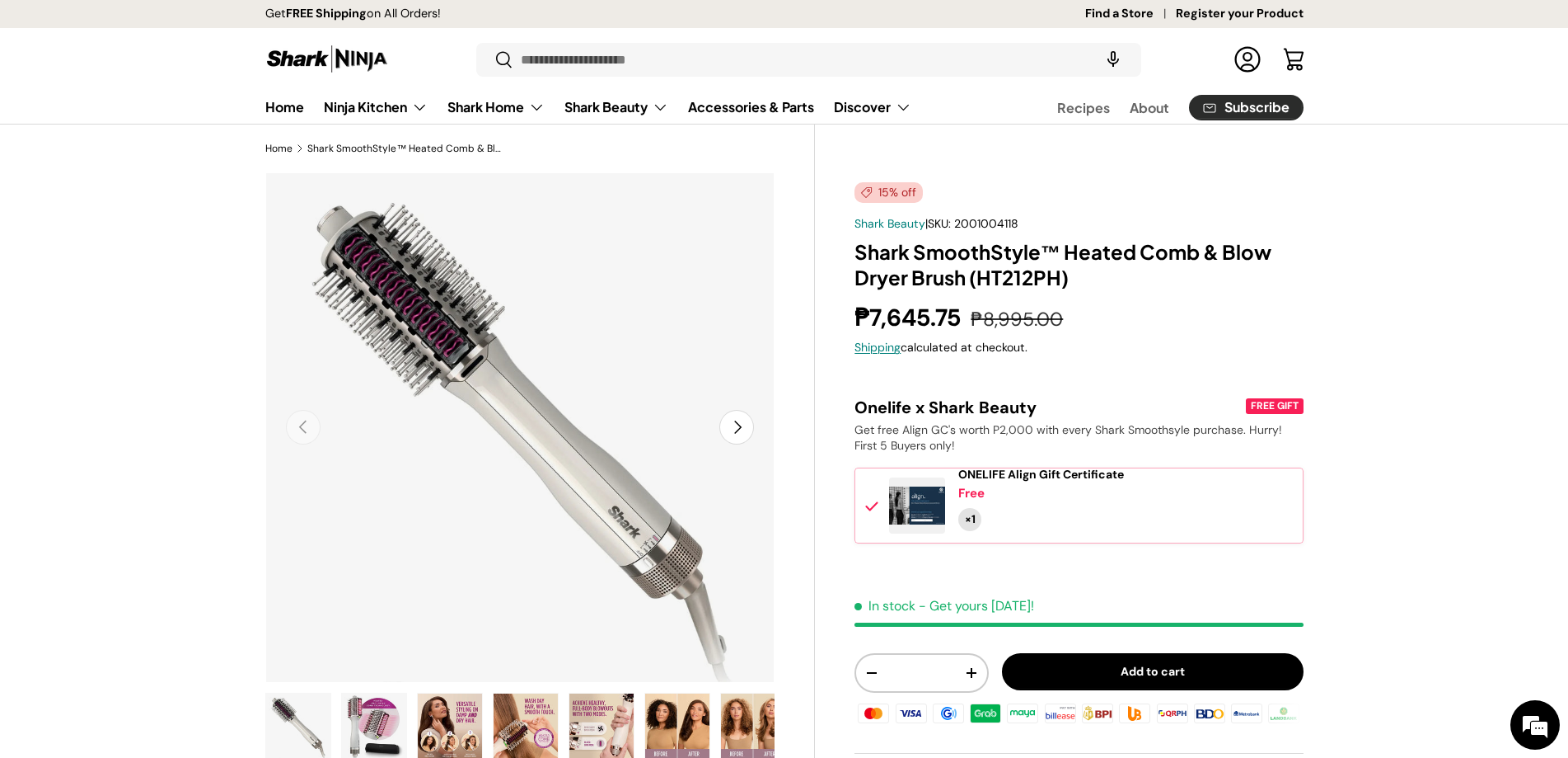
click at [1101, 252] on h1 "Shark SmoothStyle™ Heated Comb & Blow Dryer Brush (HT212PH)" at bounding box center [1079, 264] width 448 height 51
click at [1064, 255] on h1 "Shark SmoothStyle™ Heated Comb & Blow Dryer Brush (HT212PH)" at bounding box center [1079, 264] width 448 height 51
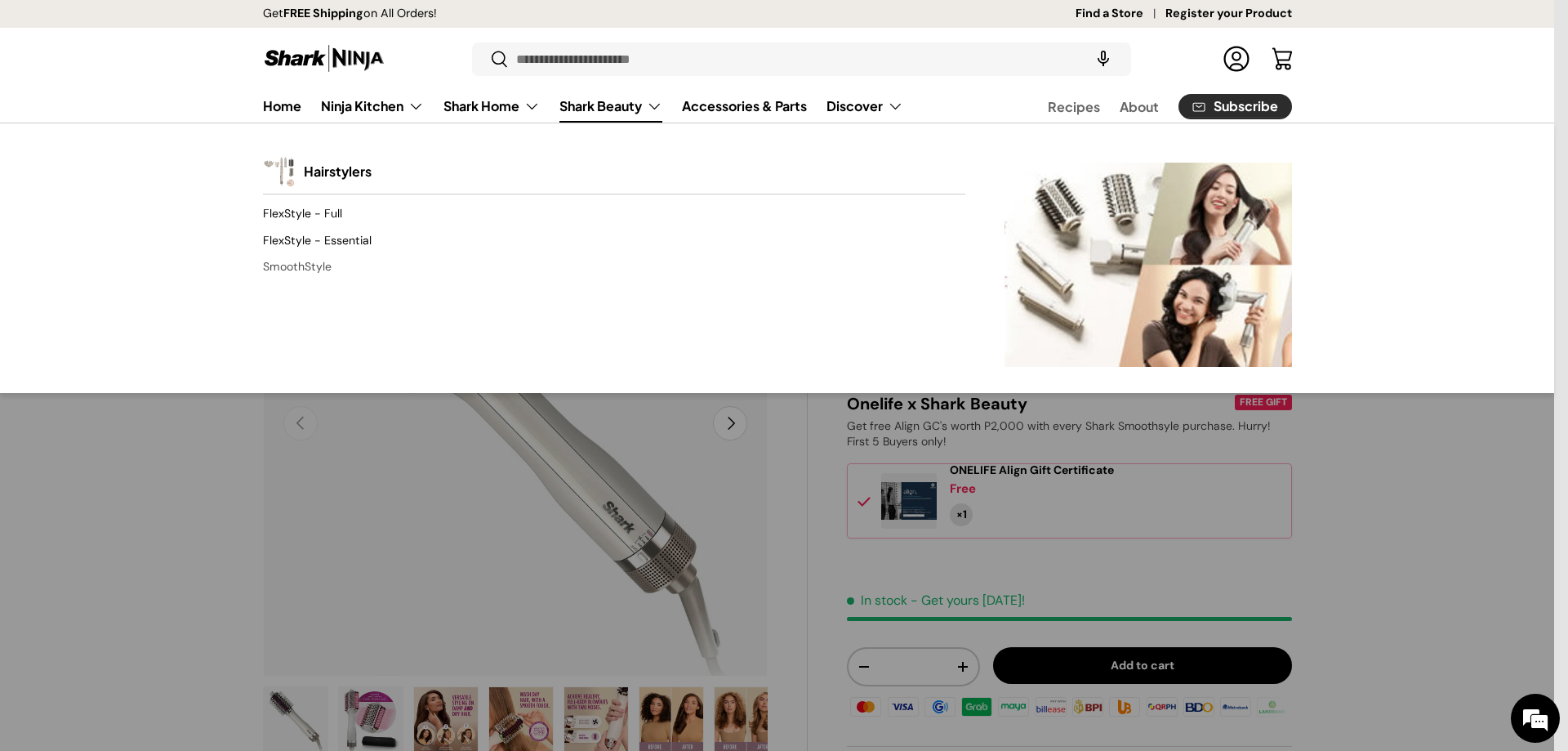
click at [297, 260] on link "SmoothStyle" at bounding box center [613, 266] width 702 height 26
click at [289, 266] on link "SmoothStyle" at bounding box center [613, 266] width 702 height 26
